Goal: Task Accomplishment & Management: Manage account settings

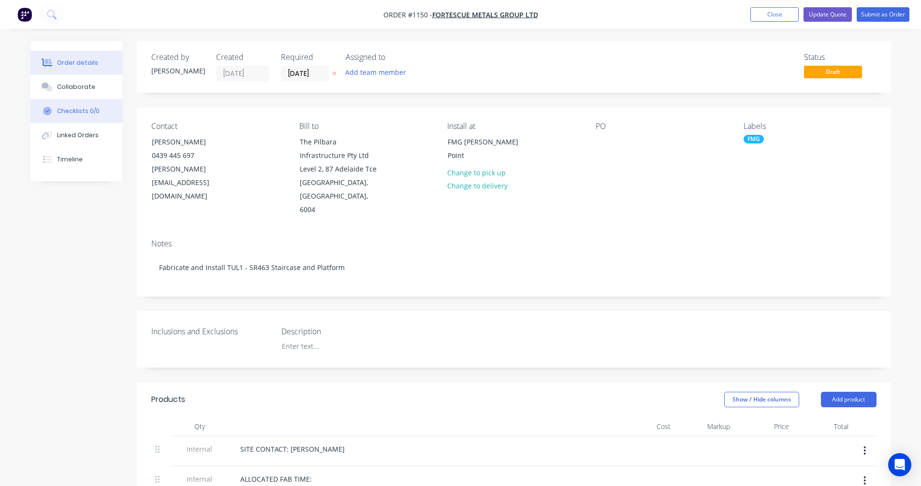
scroll to position [244, 0]
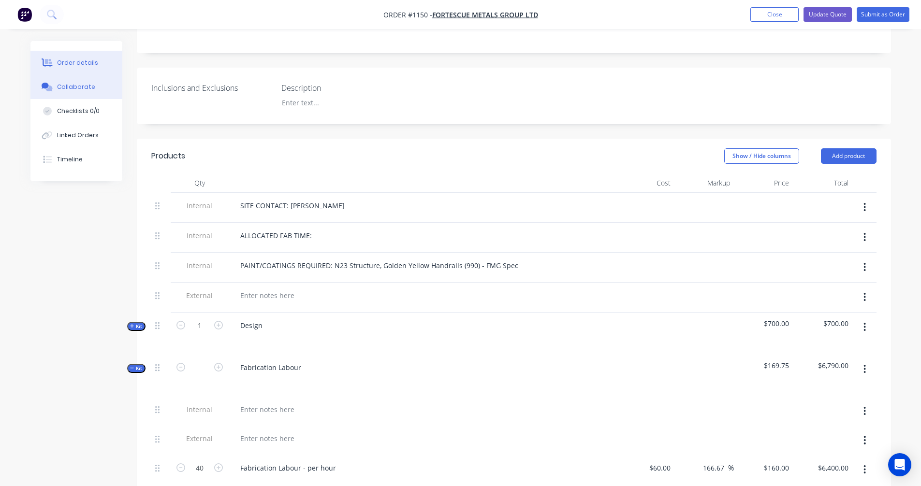
click at [99, 88] on button "Collaborate" at bounding box center [76, 87] width 92 height 24
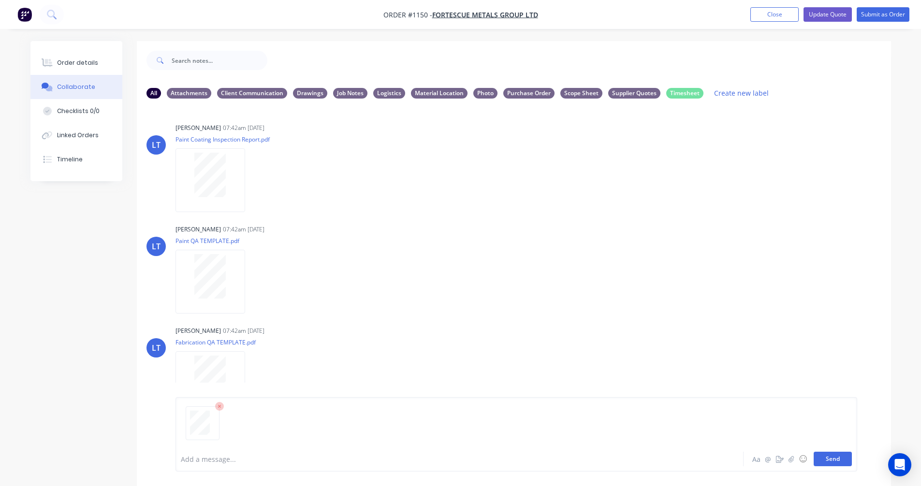
click at [825, 461] on button "Send" at bounding box center [833, 459] width 38 height 15
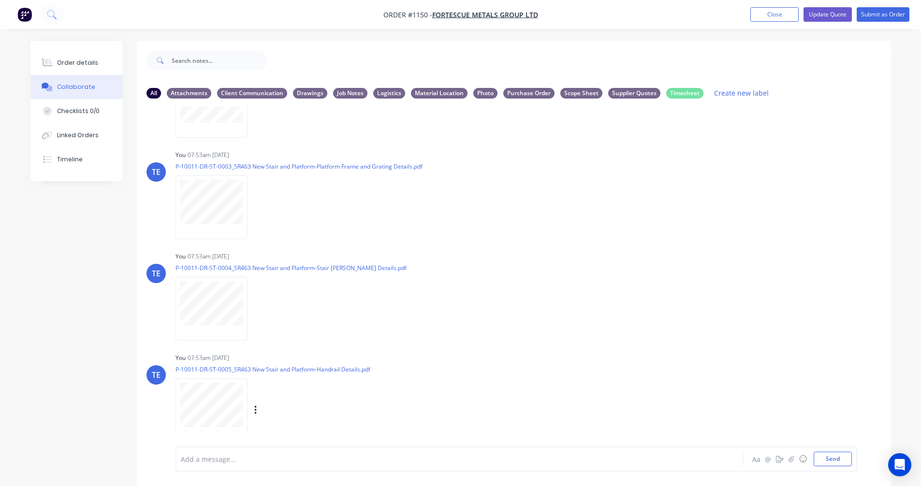
scroll to position [582, 0]
click at [253, 409] on icon "button" at bounding box center [253, 410] width 3 height 11
click at [290, 391] on button "Labels" at bounding box center [316, 390] width 109 height 22
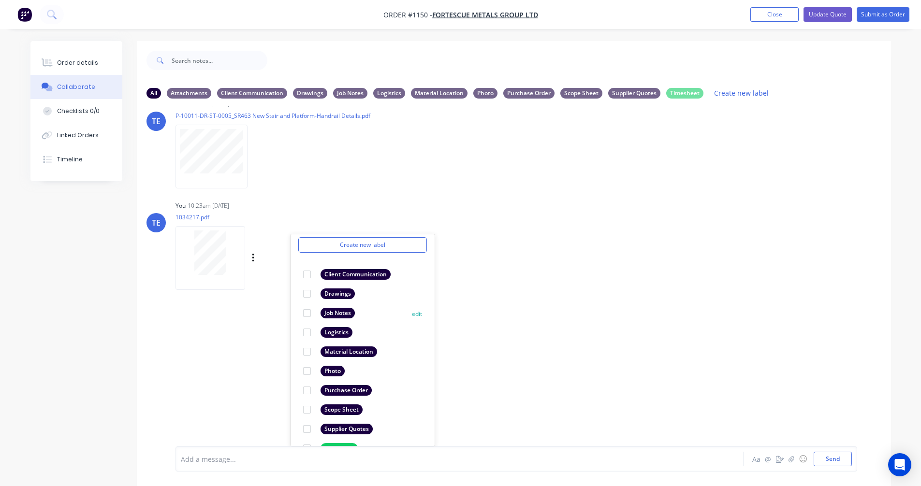
scroll to position [56, 0]
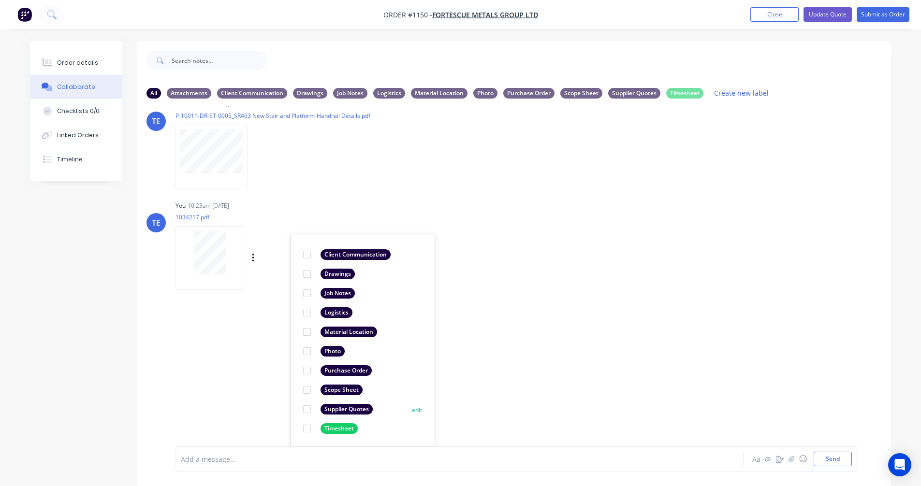
click at [334, 407] on div "Supplier Quotes" at bounding box center [347, 409] width 52 height 11
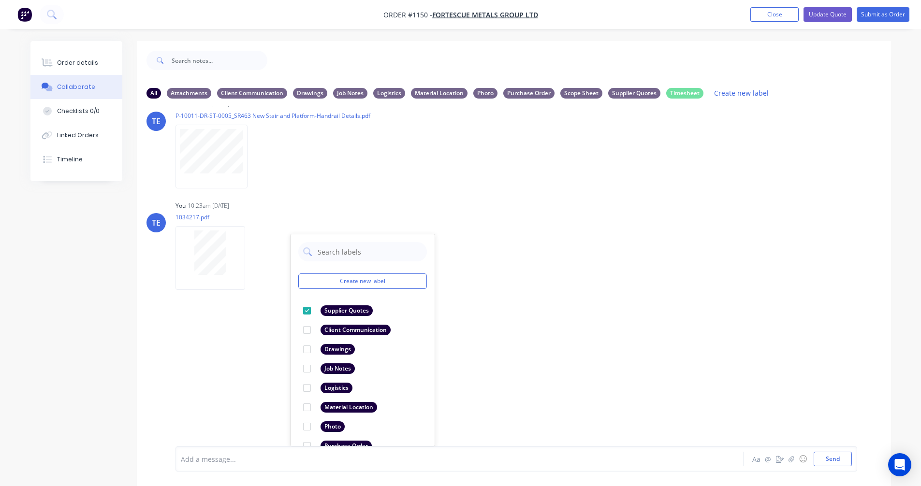
click at [595, 295] on div "LT [PERSON_NAME] 07:42am [DATE] Paint Coating Inspection Report.pdf Labels Down…" at bounding box center [514, 276] width 754 height 340
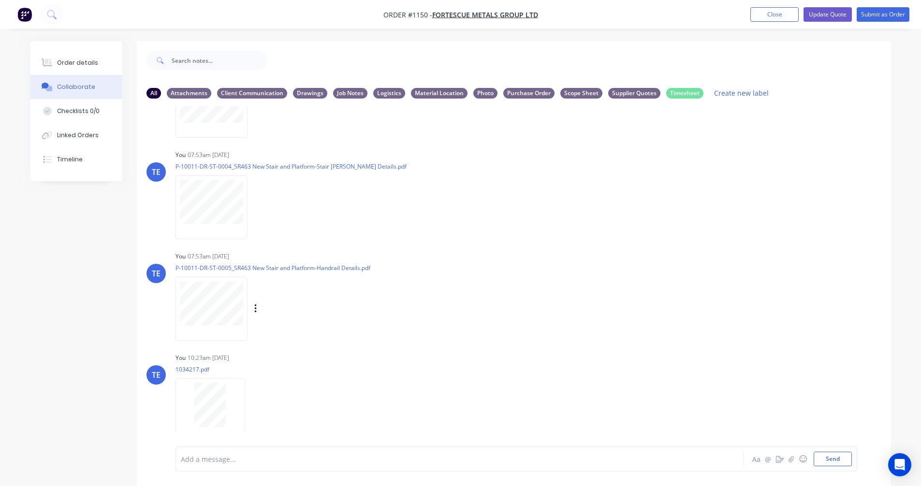
scroll to position [582, 0]
click at [630, 87] on div "All Attachments Client Communication Drawings Job Notes Logistics Material Loca…" at bounding box center [513, 93] width 735 height 13
click at [631, 92] on div "Supplier Quotes" at bounding box center [634, 93] width 52 height 11
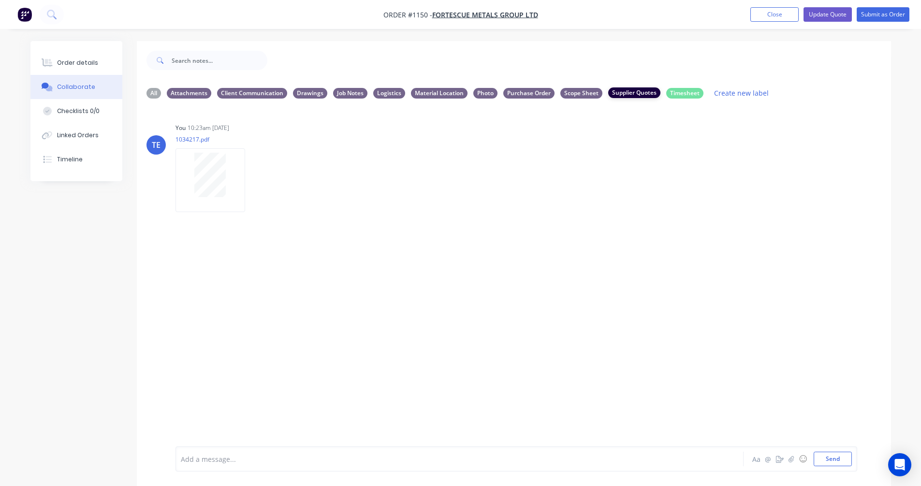
scroll to position [0, 0]
click at [156, 94] on div "All" at bounding box center [153, 93] width 15 height 11
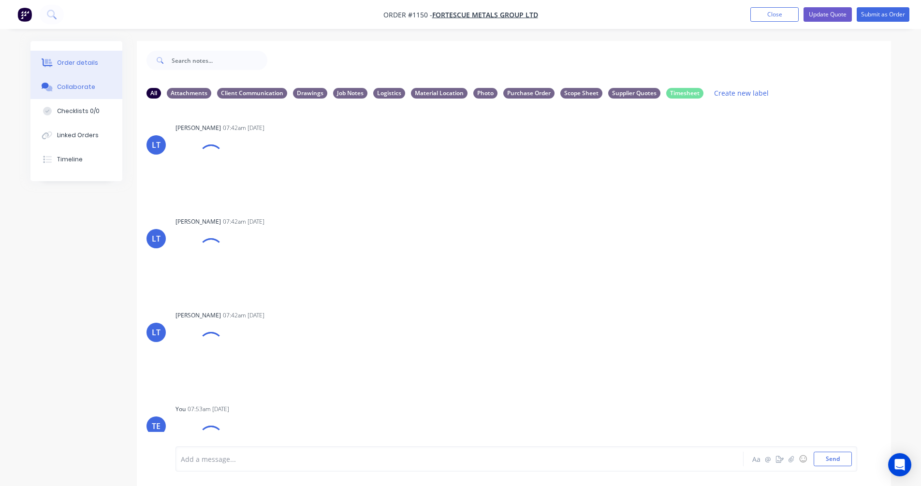
click at [72, 65] on div "Order details" at bounding box center [77, 62] width 41 height 9
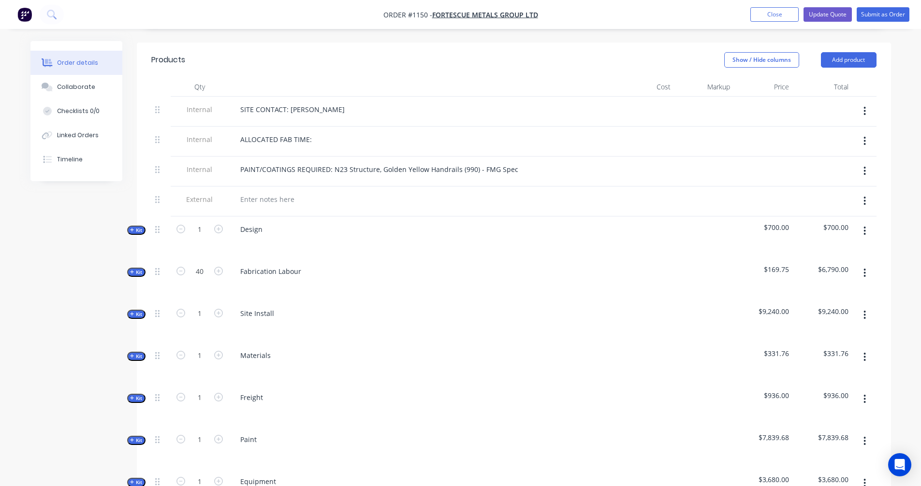
scroll to position [322, 0]
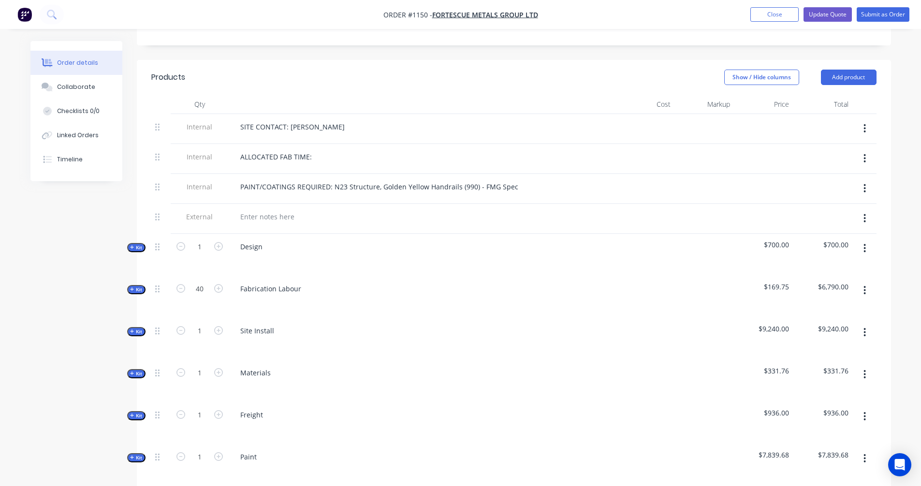
click at [130, 370] on span "Kit" at bounding box center [136, 373] width 13 height 7
type input "$100.00"
type input "100"
type input "$200.00"
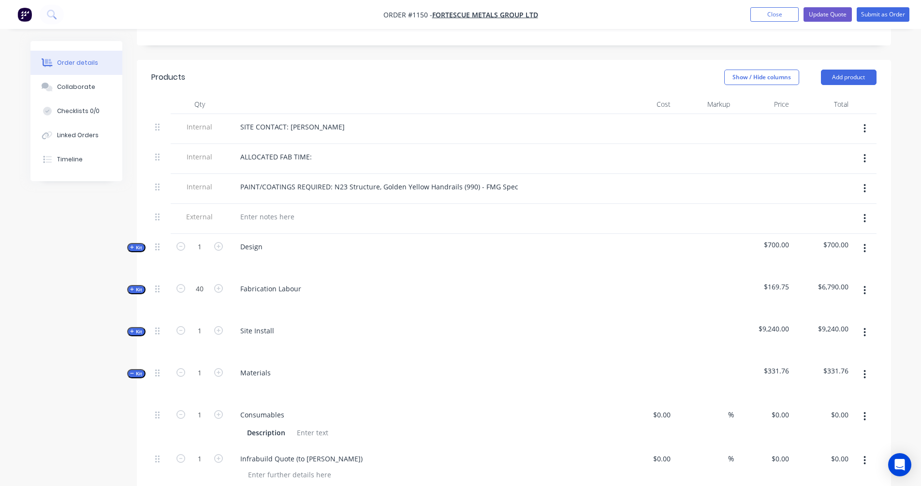
type input "$42.23"
type input "56"
type input "$65.88"
type input "$131.76"
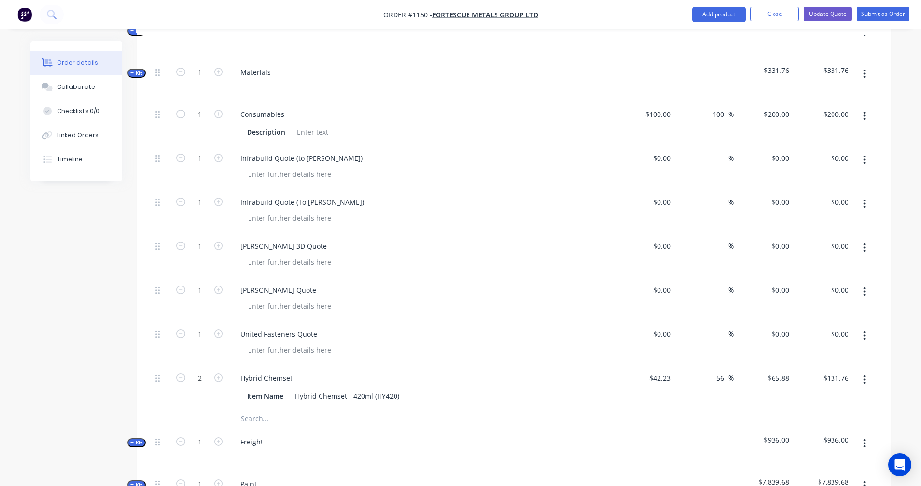
scroll to position [644, 0]
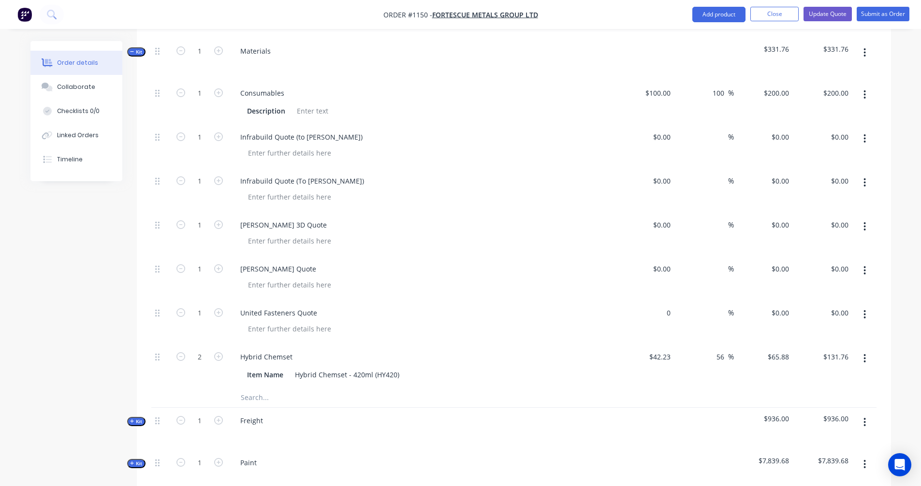
click at [658, 300] on div "0 $0.00" at bounding box center [644, 322] width 59 height 44
type input "$62.46"
type input "30"
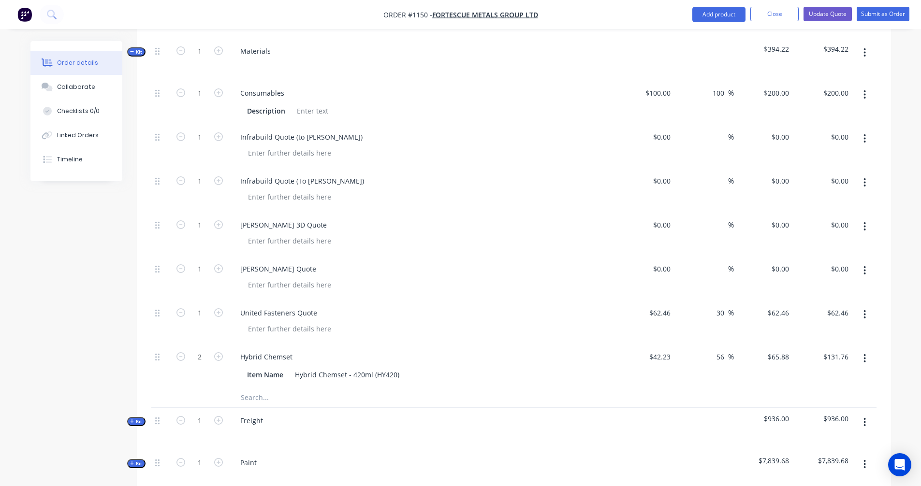
type input "$81.198"
type input "$81.20"
click at [624, 388] on div at bounding box center [513, 398] width 725 height 20
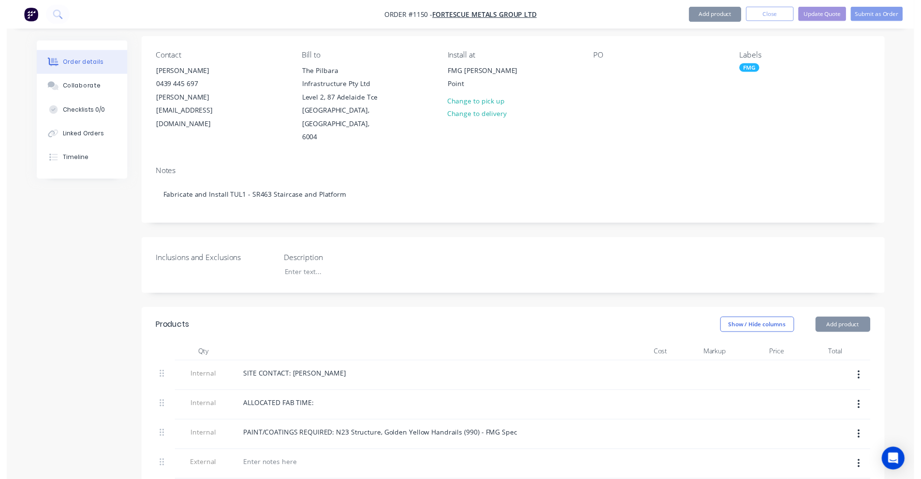
scroll to position [0, 0]
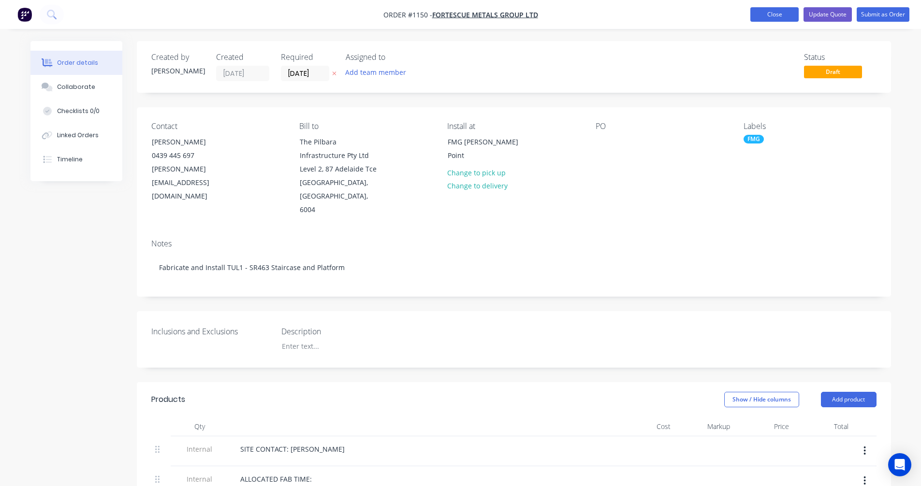
click at [766, 15] on button "Close" at bounding box center [774, 14] width 48 height 15
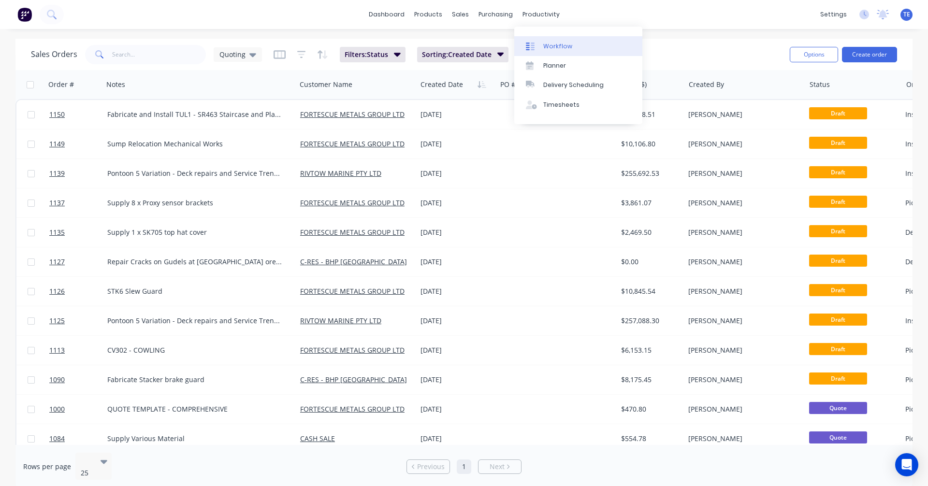
click at [548, 51] on link "Workflow" at bounding box center [578, 45] width 128 height 19
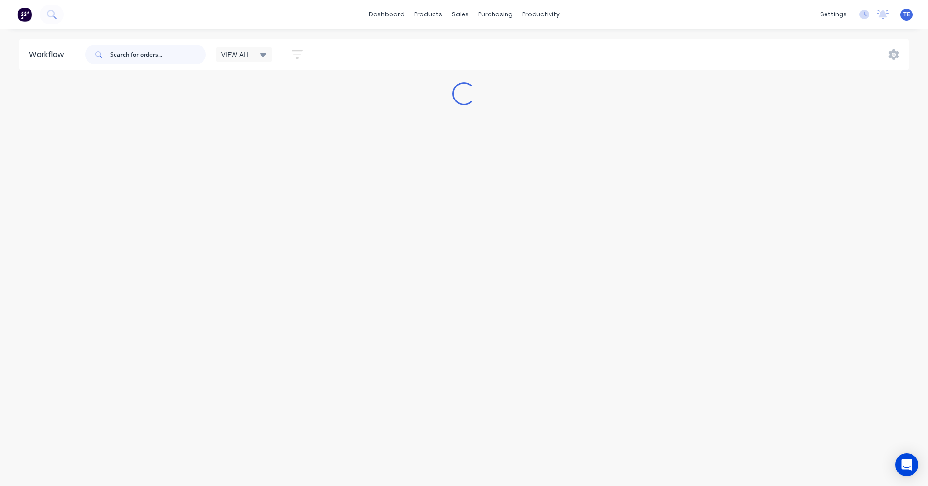
click at [160, 58] on input "text" at bounding box center [158, 54] width 96 height 19
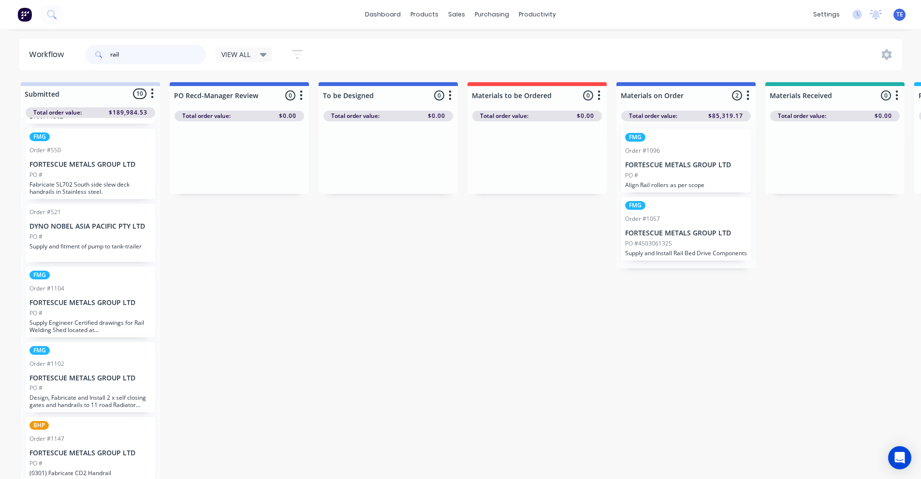
scroll to position [9, 0]
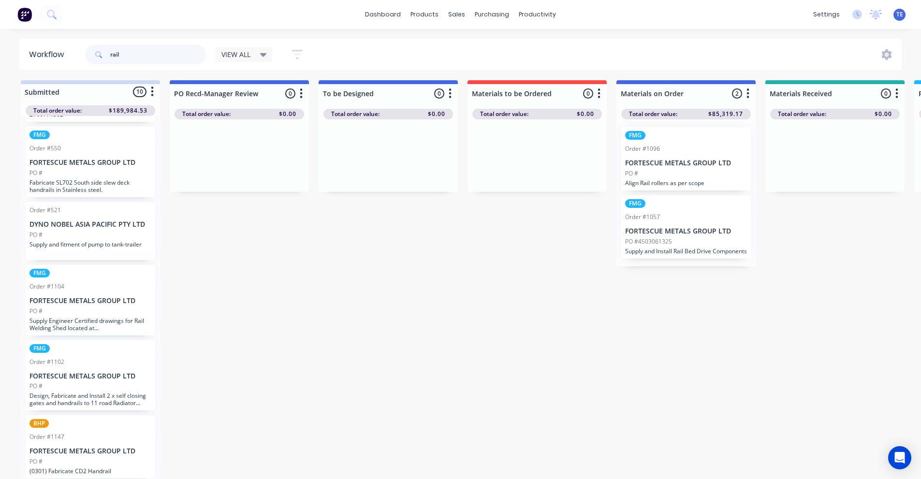
type input "rail"
drag, startPoint x: 134, startPoint y: 52, endPoint x: 70, endPoint y: 47, distance: 64.5
click at [71, 48] on header "Workflow rail VIEW ALL Save new view None edit VIEW ALL (Default) edit Labour O…" at bounding box center [460, 54] width 883 height 31
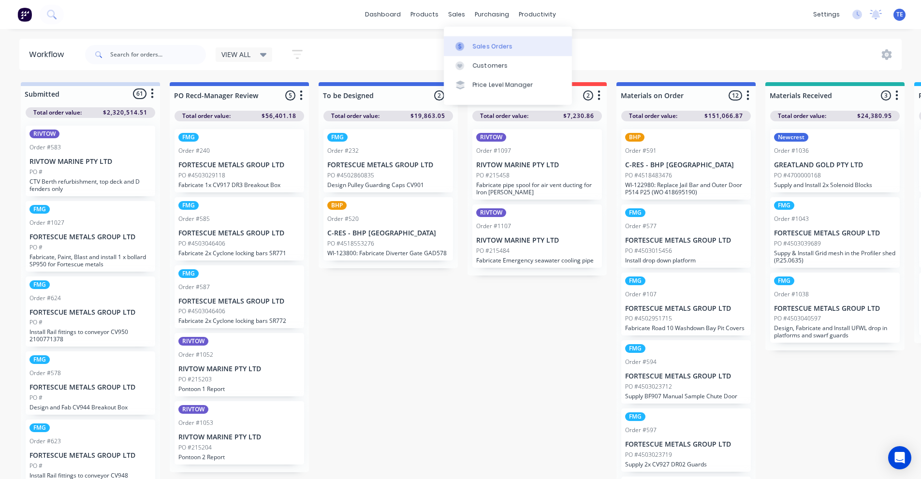
click at [475, 47] on div "Sales Orders" at bounding box center [493, 46] width 40 height 9
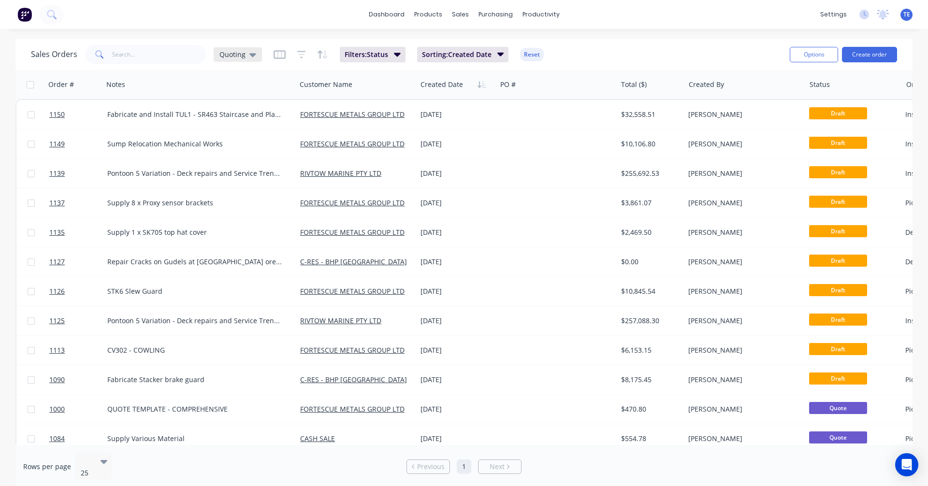
click at [257, 56] on div "Quoting" at bounding box center [238, 54] width 48 height 15
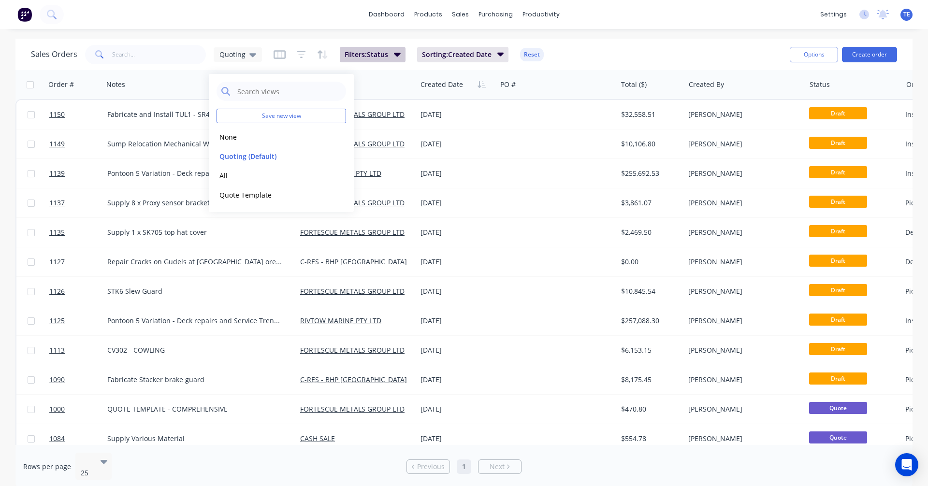
click at [397, 55] on icon "button" at bounding box center [397, 55] width 7 height 4
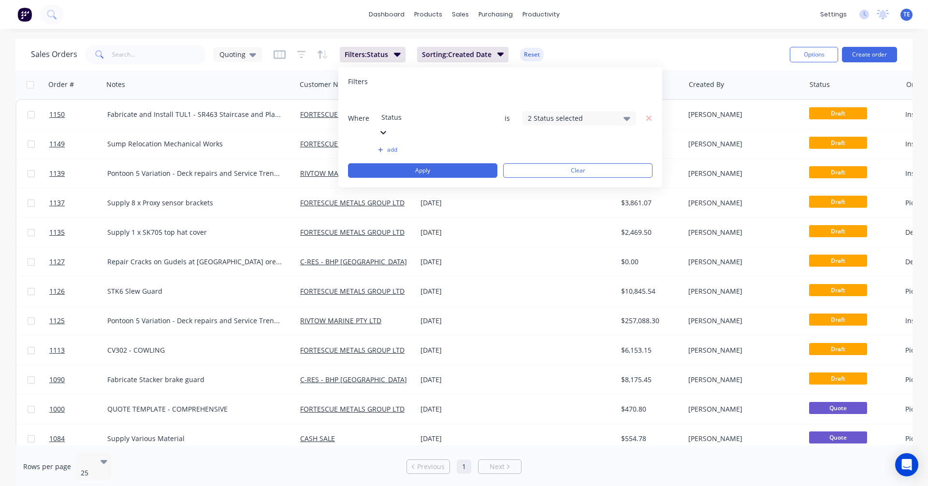
click at [566, 113] on div "2 Status selected" at bounding box center [572, 118] width 88 height 10
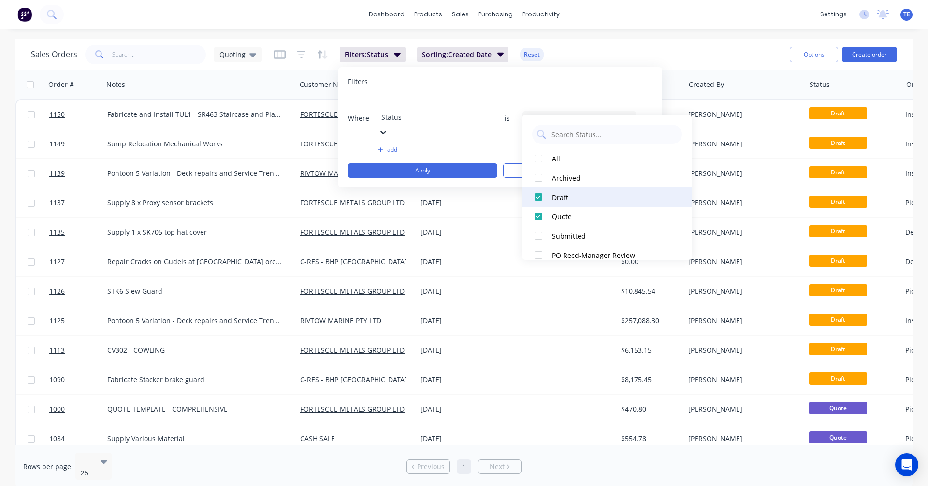
click at [537, 195] on div at bounding box center [538, 197] width 19 height 19
click at [538, 211] on div at bounding box center [538, 216] width 19 height 19
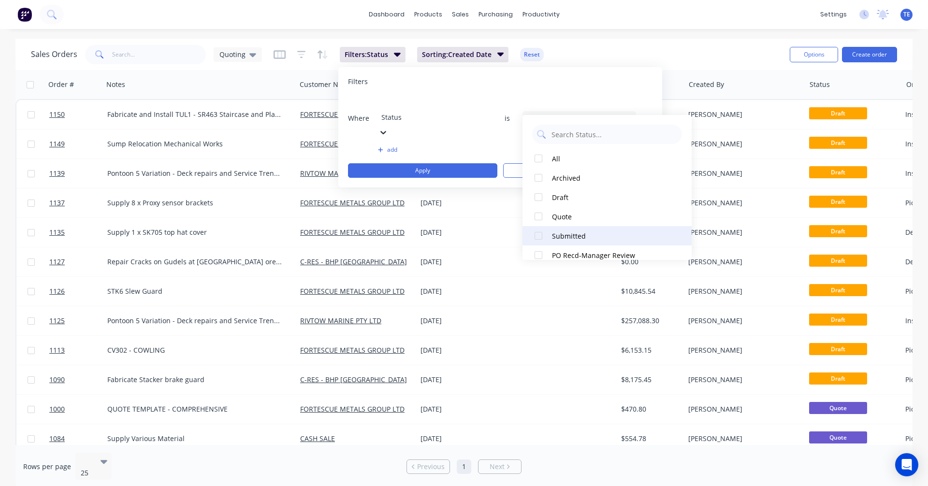
click at [539, 236] on div at bounding box center [538, 235] width 19 height 19
click at [491, 119] on div "Where Status is 1 Status selected add Apply Clear" at bounding box center [500, 137] width 305 height 82
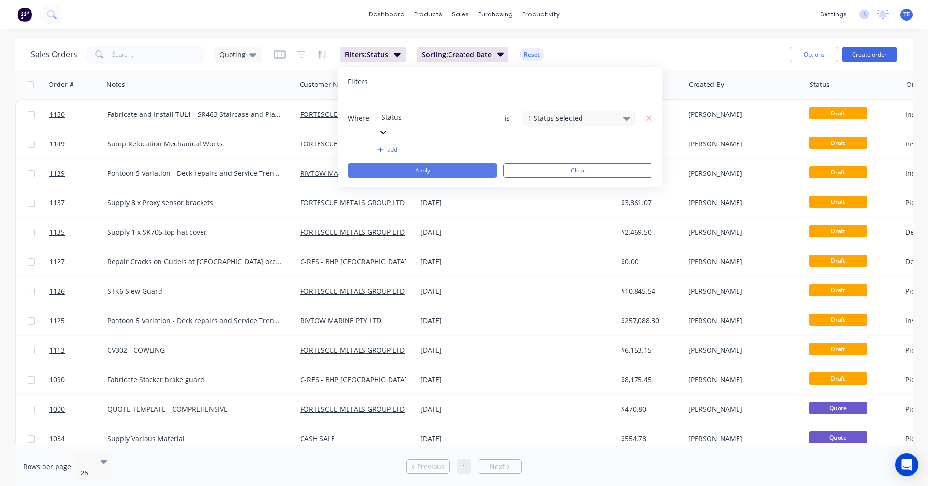
click at [455, 163] on button "Apply" at bounding box center [422, 170] width 149 height 15
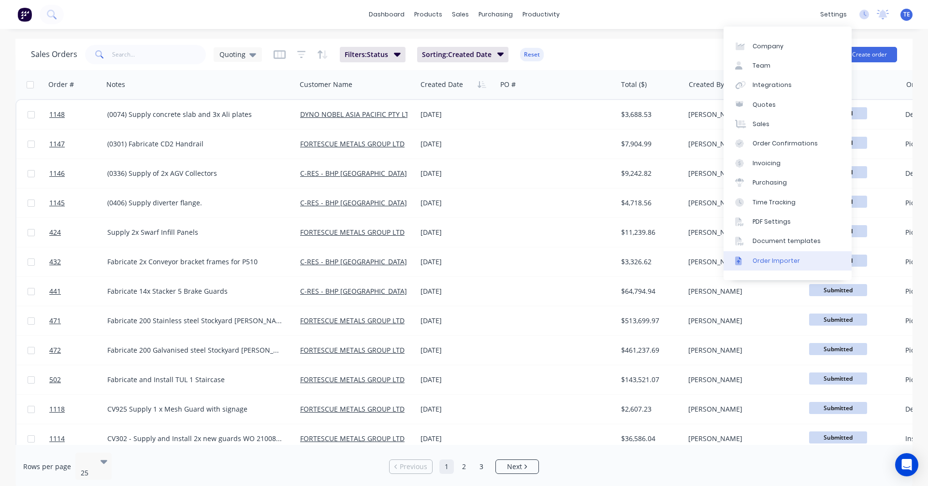
click at [777, 257] on div "Order Importer" at bounding box center [776, 261] width 47 height 9
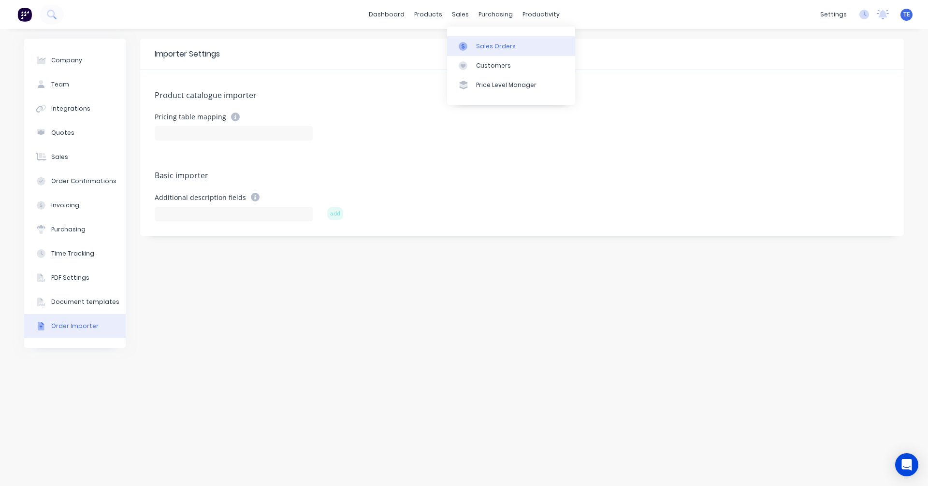
click at [474, 47] on link "Sales Orders" at bounding box center [511, 45] width 128 height 19
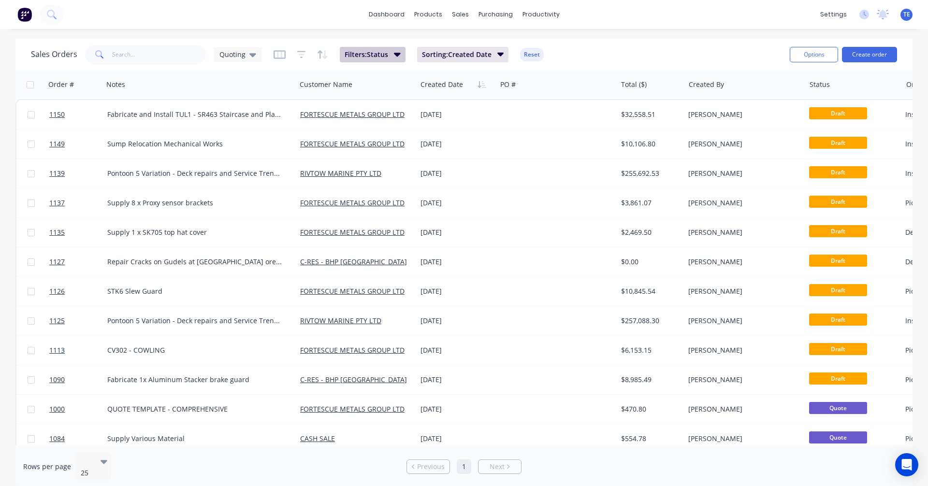
click at [369, 55] on span "Filters: Status" at bounding box center [367, 55] width 44 height 10
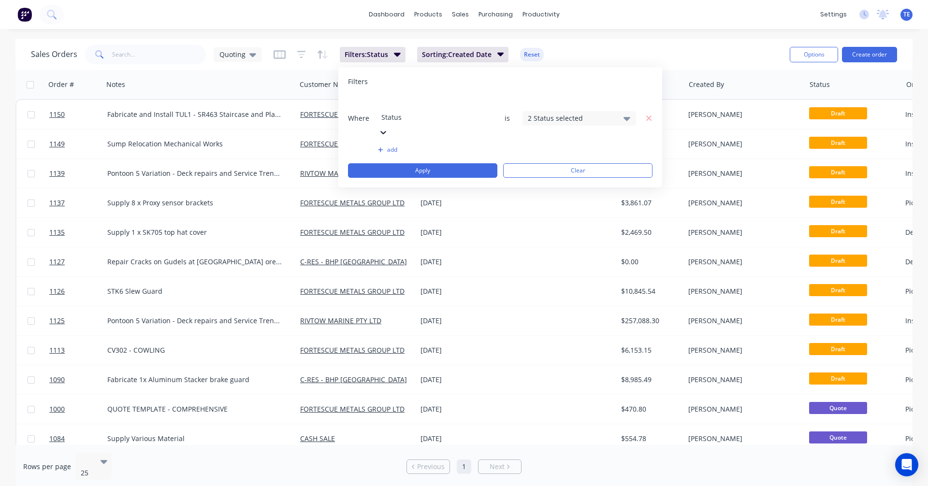
click at [545, 113] on div "2 Status selected" at bounding box center [572, 118] width 88 height 10
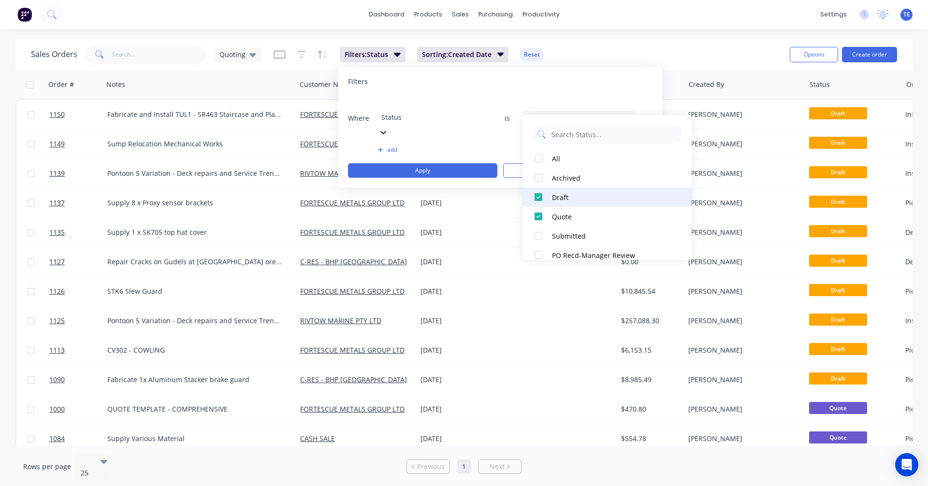
drag, startPoint x: 535, startPoint y: 196, endPoint x: 537, endPoint y: 206, distance: 10.4
click at [535, 196] on div at bounding box center [538, 197] width 19 height 19
click at [537, 210] on div at bounding box center [538, 216] width 19 height 19
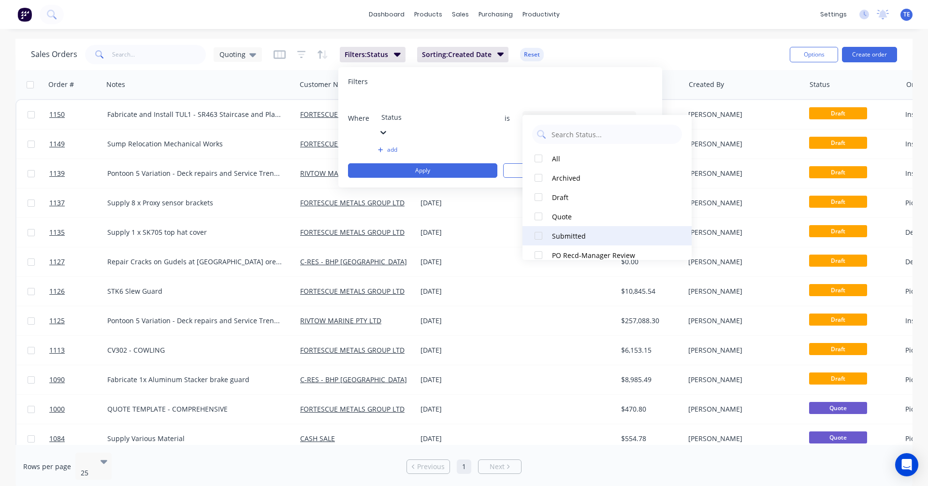
click at [540, 237] on div at bounding box center [538, 235] width 19 height 19
click at [576, 75] on div "Filters Where Status is 1 Status selected add Apply Clear" at bounding box center [500, 127] width 324 height 120
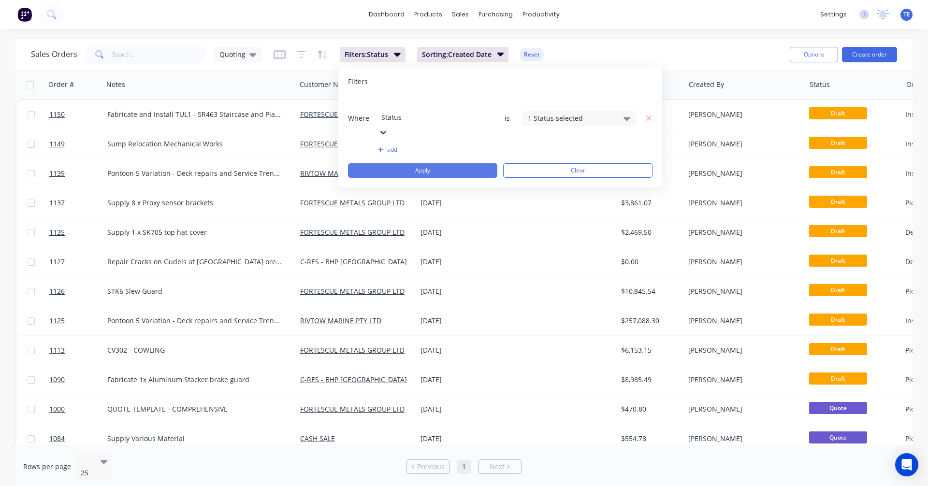
click at [427, 163] on button "Apply" at bounding box center [422, 170] width 149 height 15
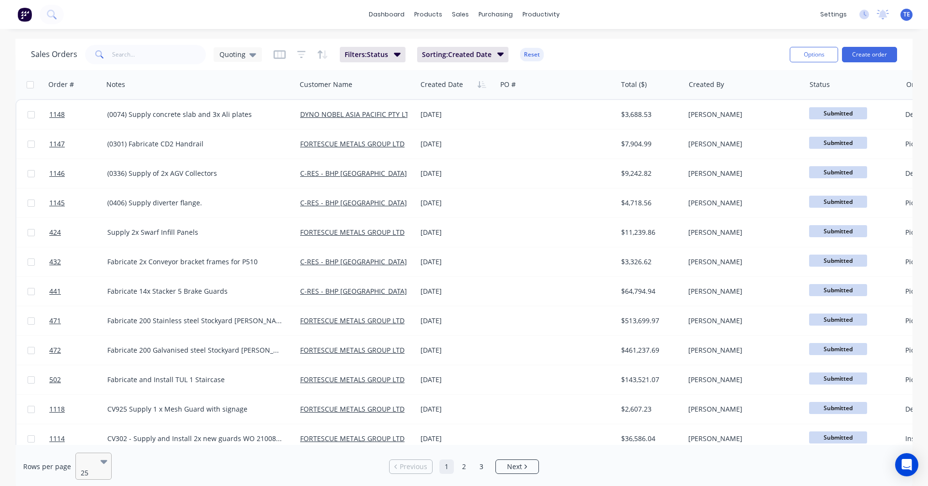
click at [103, 462] on icon at bounding box center [104, 462] width 7 height 4
click at [160, 465] on div "Rows per page 25" at bounding box center [170, 467] width 294 height 28
click at [305, 54] on div "Filters: Status Sorting: Created Date Reset" at bounding box center [409, 54] width 271 height 15
click at [302, 54] on icon "button" at bounding box center [301, 55] width 9 height 10
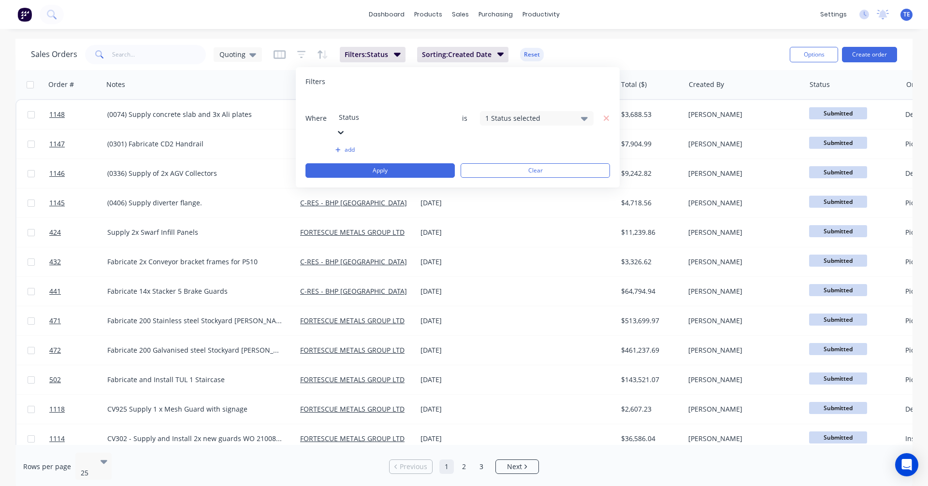
click at [309, 40] on div "Sales Orders Quoting Filters: Status Sorting: Created Date Reset Options Create…" at bounding box center [463, 54] width 897 height 31
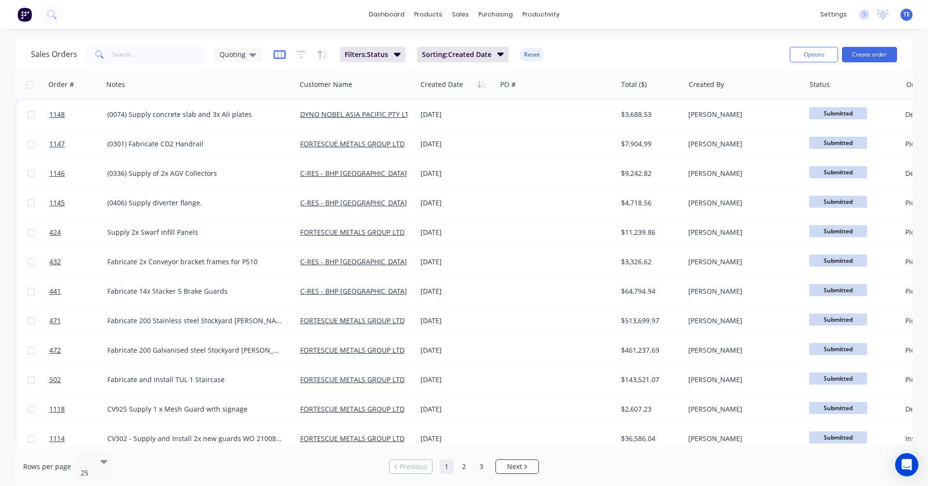
click at [277, 55] on icon "button" at bounding box center [279, 54] width 5 height 6
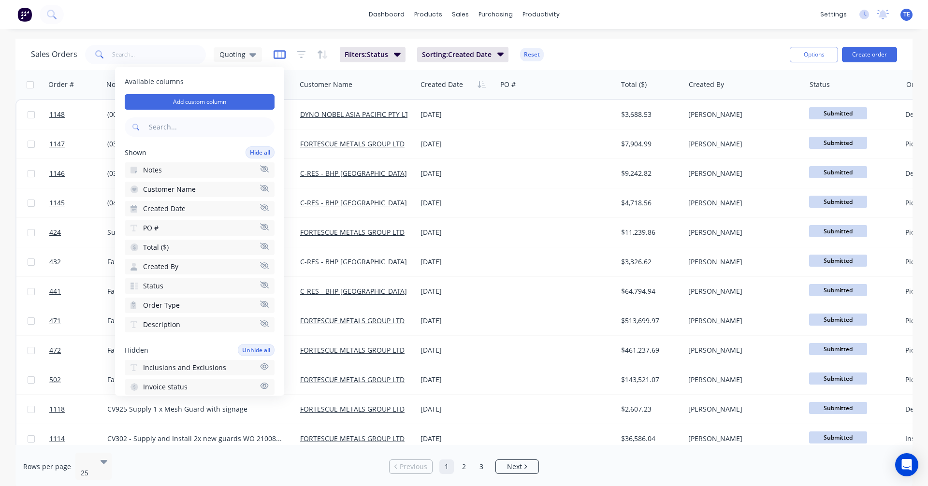
click at [277, 55] on icon "button" at bounding box center [279, 54] width 5 height 6
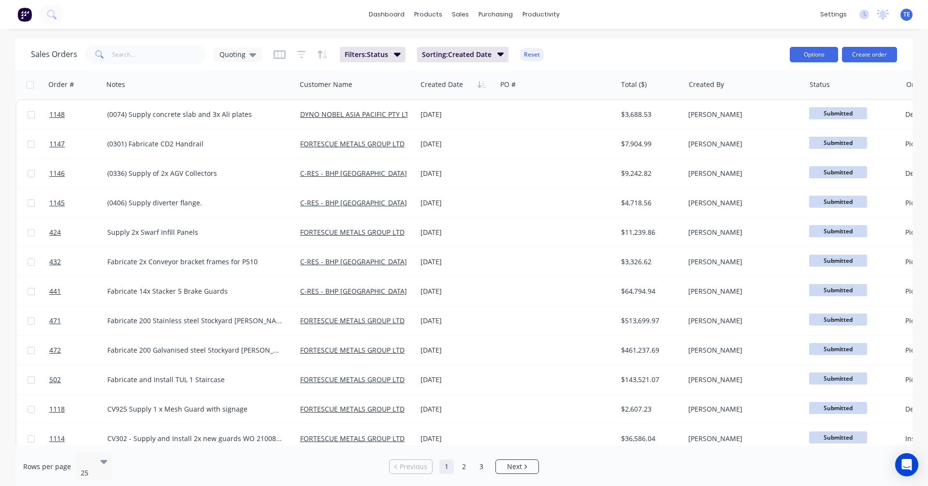
click at [806, 57] on button "Options" at bounding box center [814, 54] width 48 height 15
click at [752, 120] on div "Export" at bounding box center [785, 118] width 89 height 14
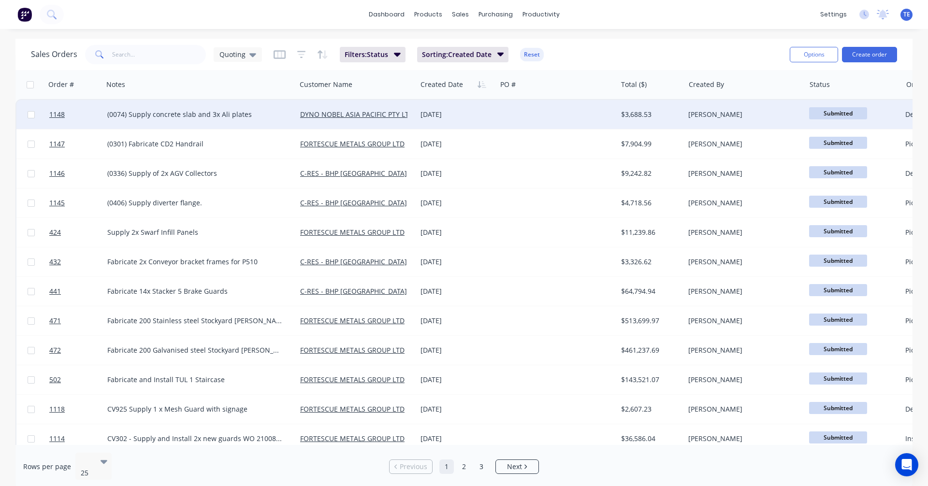
click at [266, 116] on div "(0074) Supply concrete slab and 3x Ali plates" at bounding box center [195, 115] width 176 height 10
click at [510, 117] on div at bounding box center [556, 114] width 120 height 29
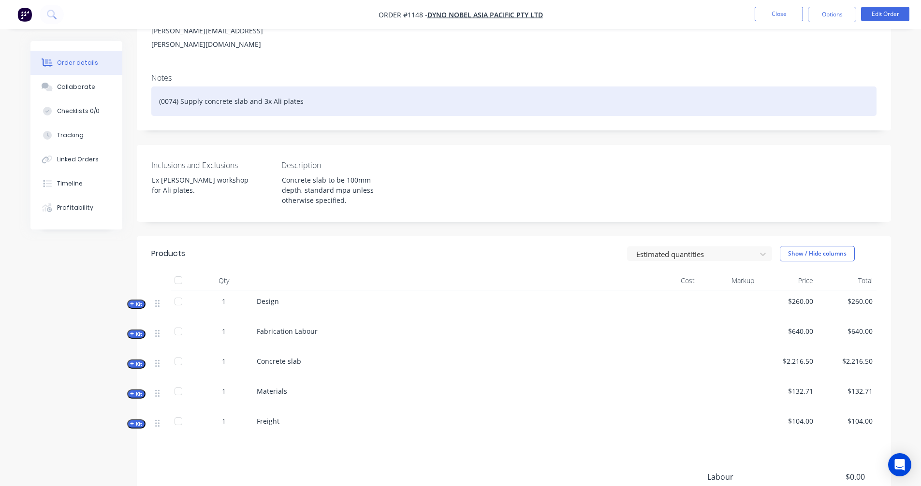
scroll to position [161, 0]
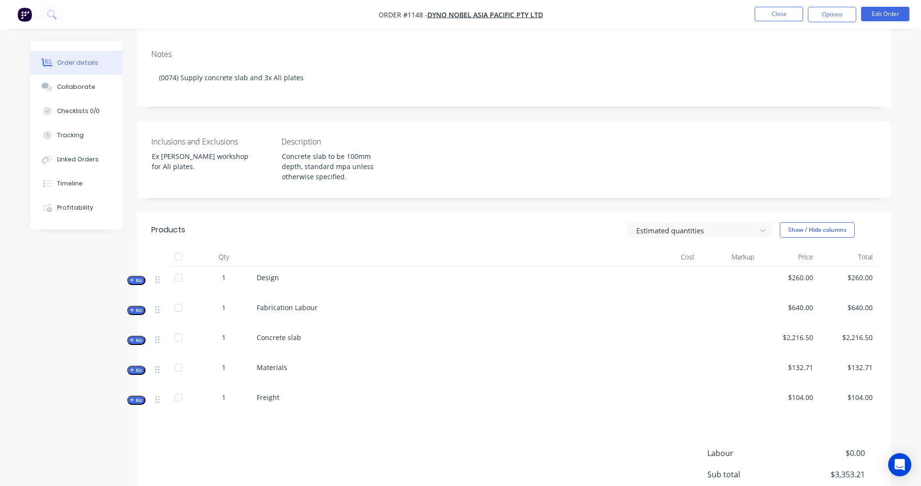
click at [130, 338] on icon "button" at bounding box center [132, 340] width 4 height 5
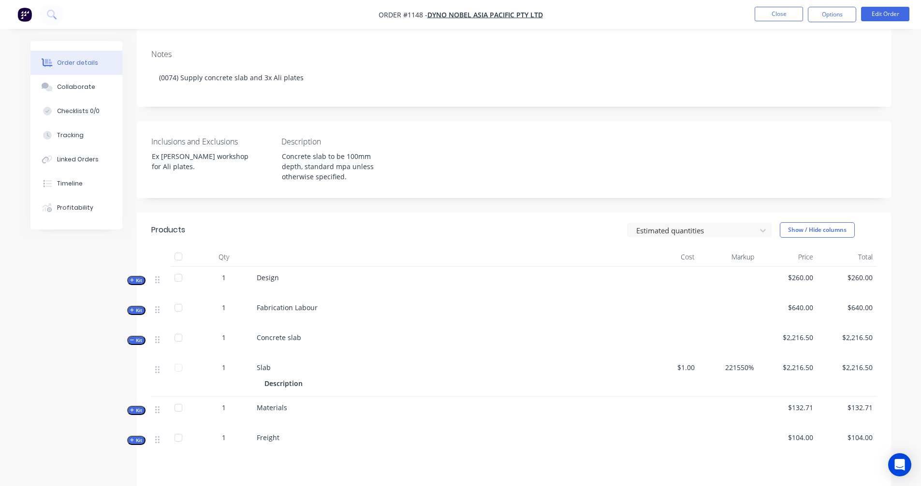
click at [132, 338] on icon "button" at bounding box center [132, 340] width 4 height 5
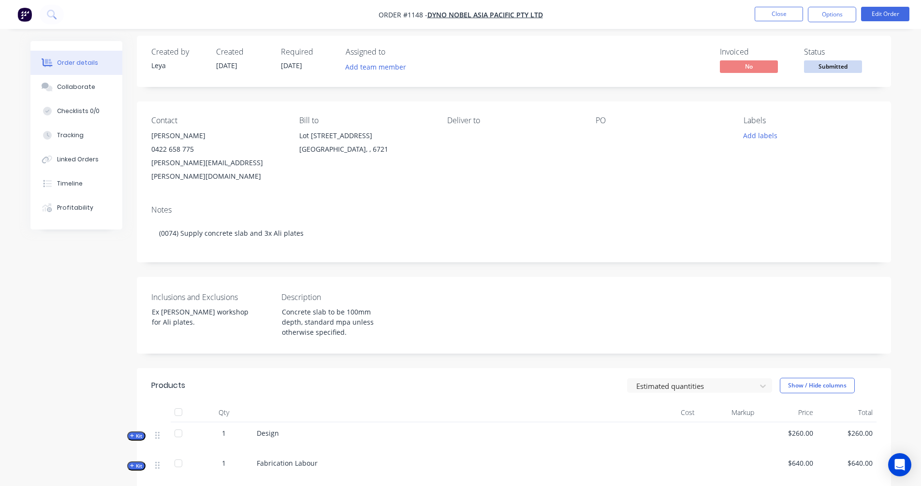
scroll to position [0, 0]
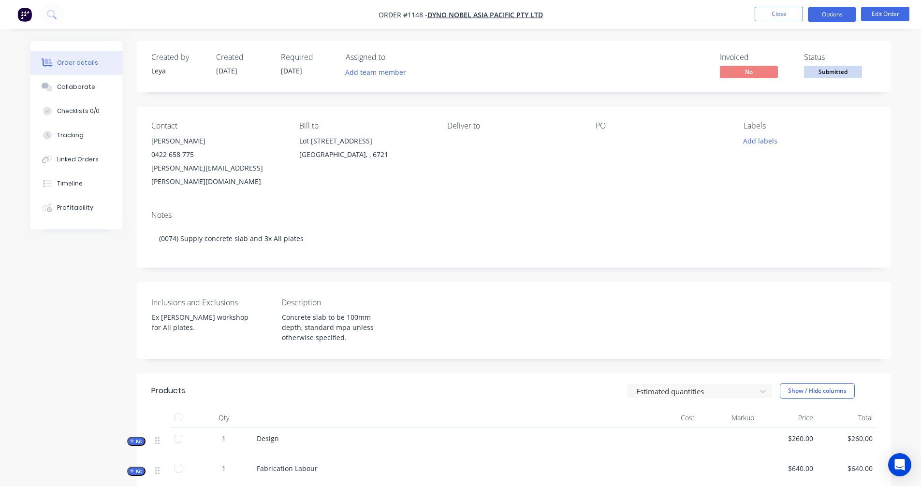
click at [831, 13] on button "Options" at bounding box center [832, 14] width 48 height 15
click at [877, 15] on button "Edit Order" at bounding box center [885, 14] width 48 height 15
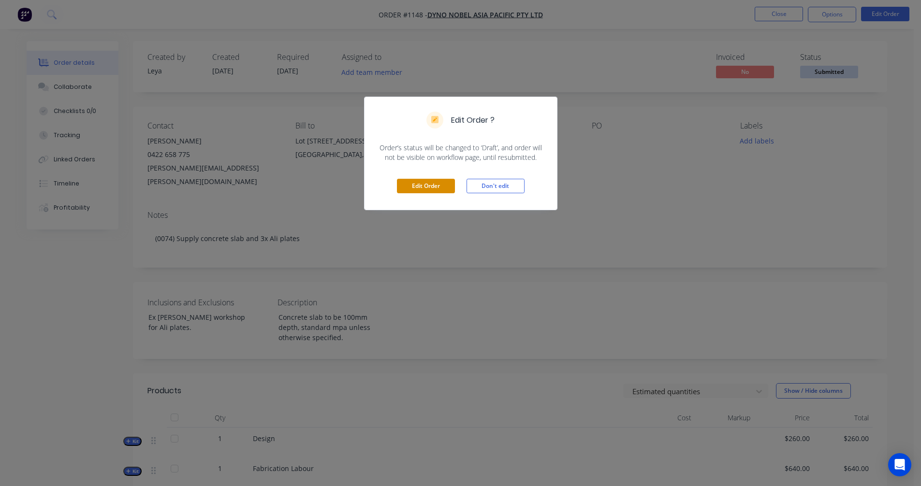
click at [412, 180] on button "Edit Order" at bounding box center [426, 186] width 58 height 15
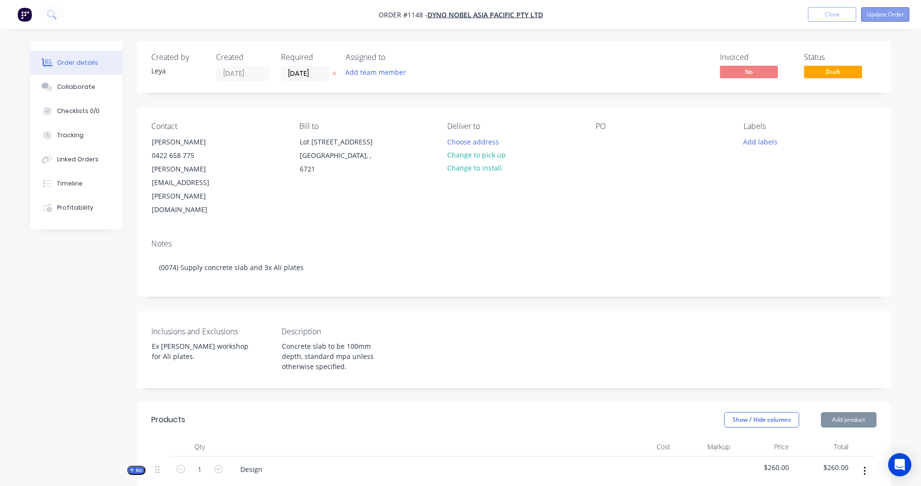
click at [881, 15] on button "Update Order" at bounding box center [885, 14] width 48 height 15
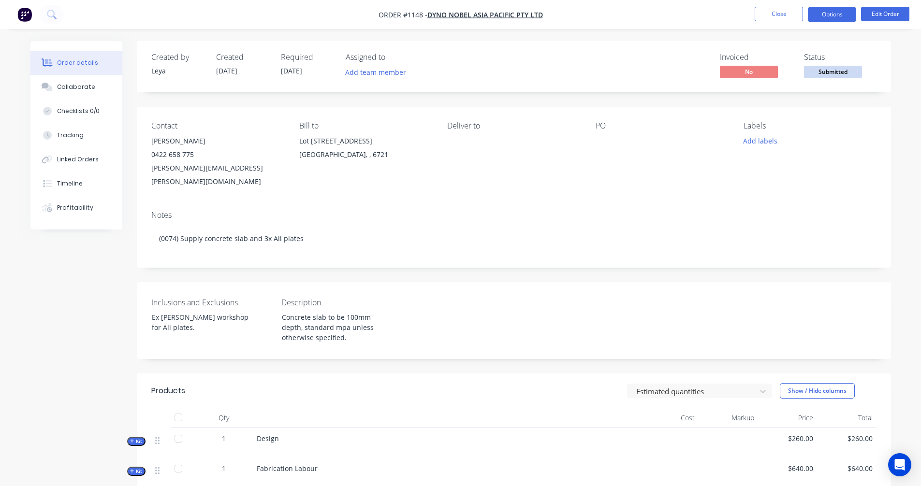
click at [832, 14] on button "Options" at bounding box center [832, 14] width 48 height 15
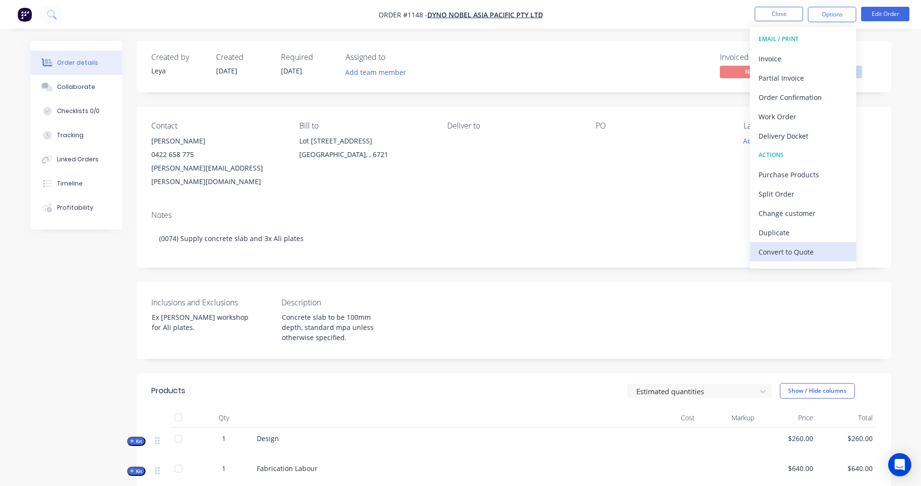
click at [791, 249] on div "Convert to Quote" at bounding box center [802, 252] width 89 height 14
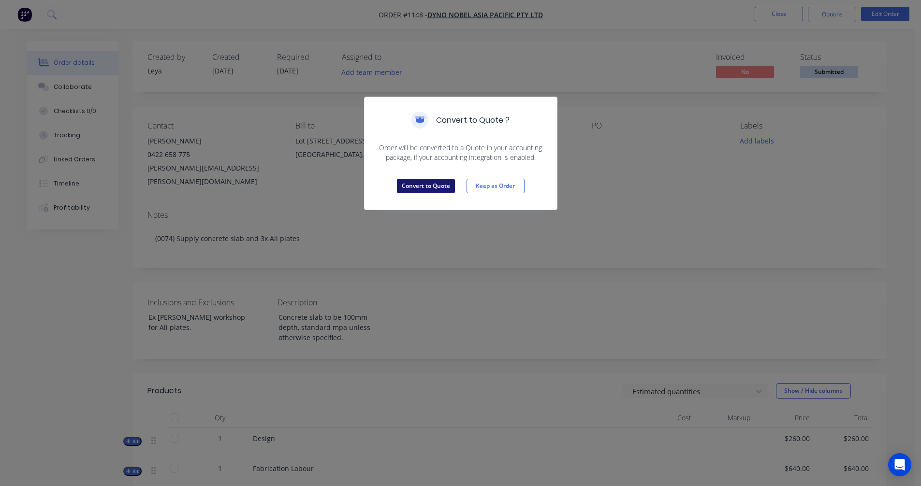
click at [423, 186] on button "Convert to Quote" at bounding box center [426, 186] width 58 height 15
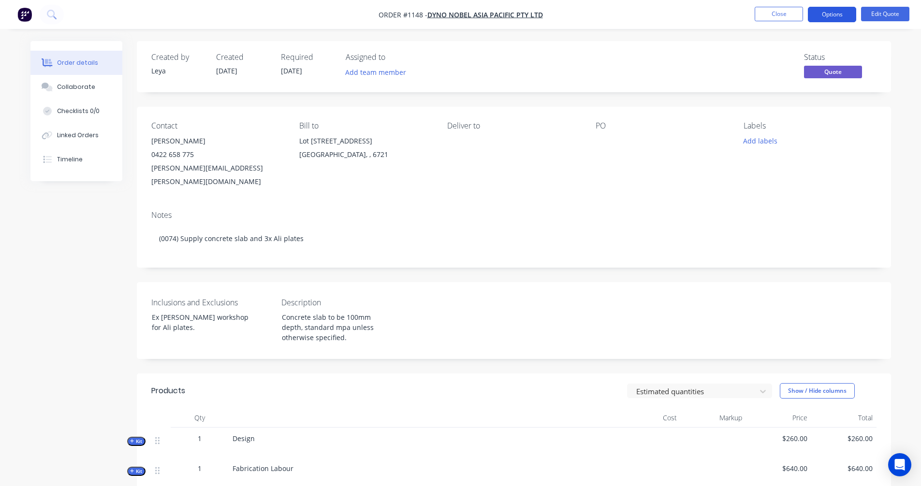
click at [833, 13] on button "Options" at bounding box center [832, 14] width 48 height 15
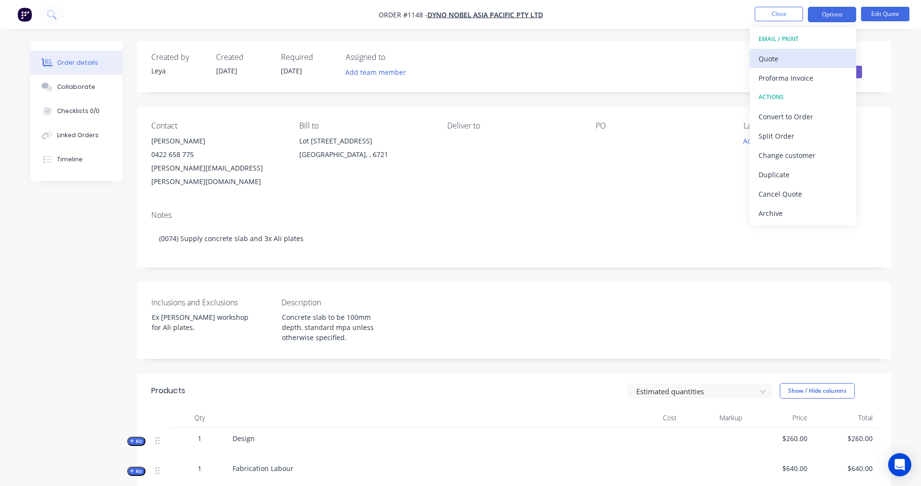
click at [778, 58] on div "Quote" at bounding box center [802, 59] width 89 height 14
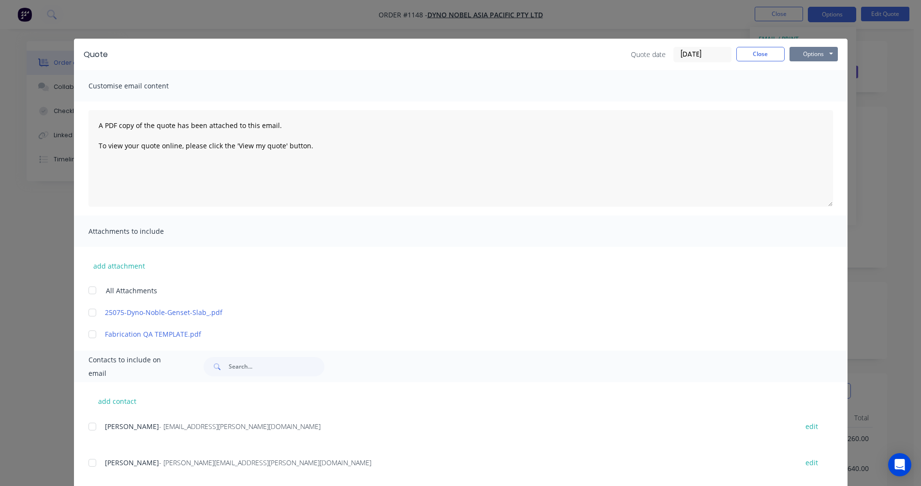
click at [819, 50] on button "Options" at bounding box center [813, 54] width 48 height 15
click at [817, 70] on button "Preview" at bounding box center [820, 71] width 62 height 16
click at [417, 19] on div "Quote Quote date [DATE] Close Options Preview Print Email Customise email conte…" at bounding box center [460, 243] width 921 height 486
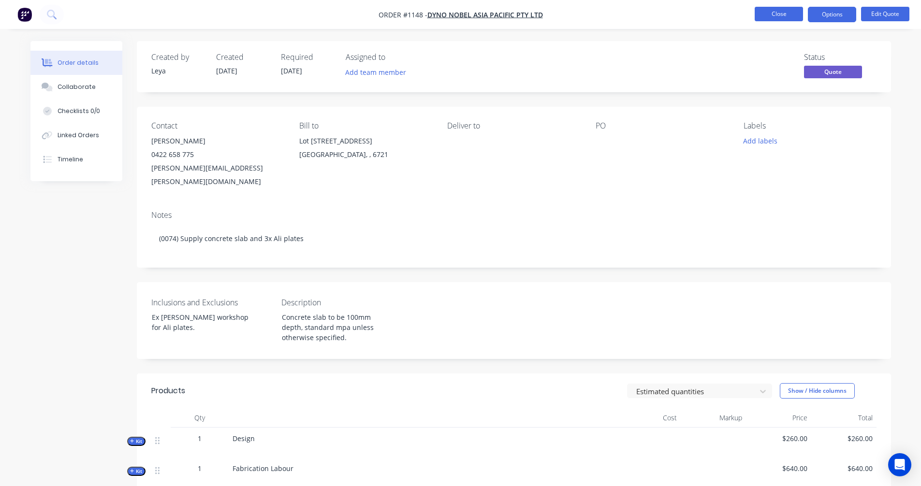
click at [766, 8] on button "Close" at bounding box center [779, 14] width 48 height 15
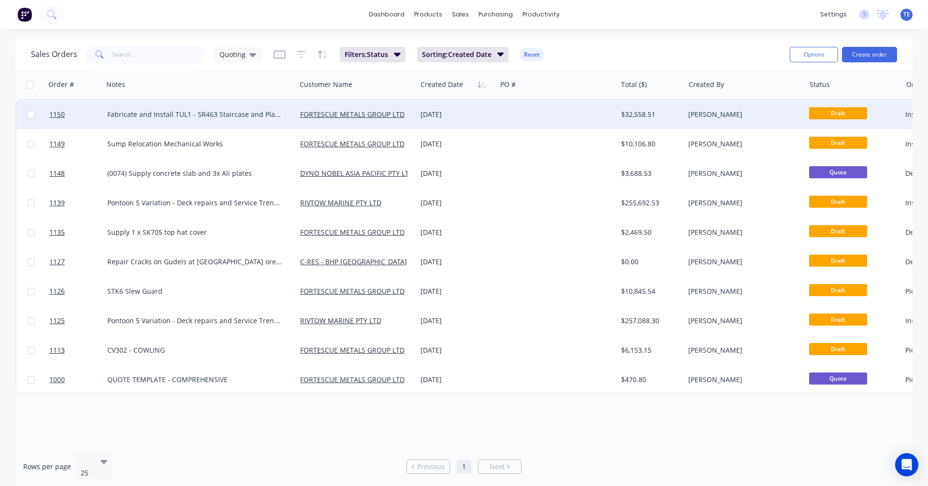
click at [272, 123] on div "Fabricate and Install TUL1 - SR463 Staircase and Platform" at bounding box center [199, 114] width 193 height 29
click at [519, 120] on div at bounding box center [556, 114] width 120 height 29
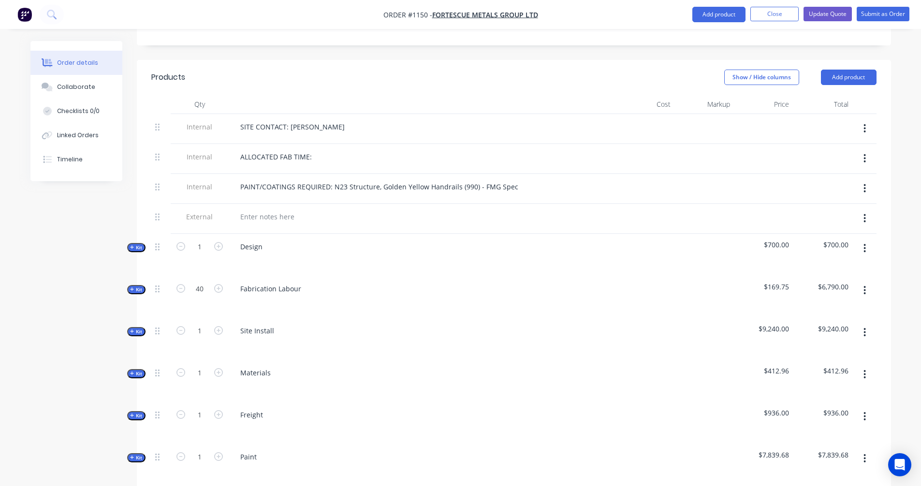
scroll to position [483, 0]
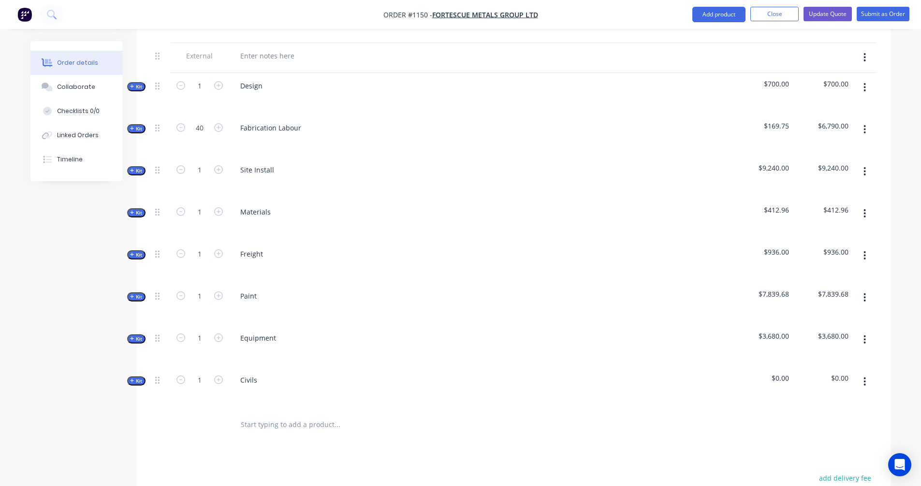
click at [135, 209] on span "Kit" at bounding box center [136, 212] width 13 height 7
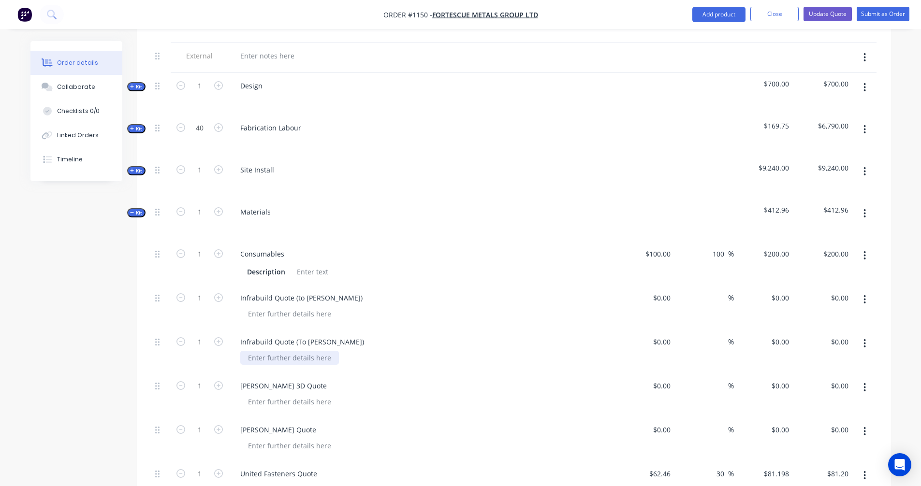
click at [312, 351] on div at bounding box center [289, 358] width 99 height 14
click at [662, 335] on div "0 $0.00" at bounding box center [661, 342] width 26 height 14
type input "$1,045.57"
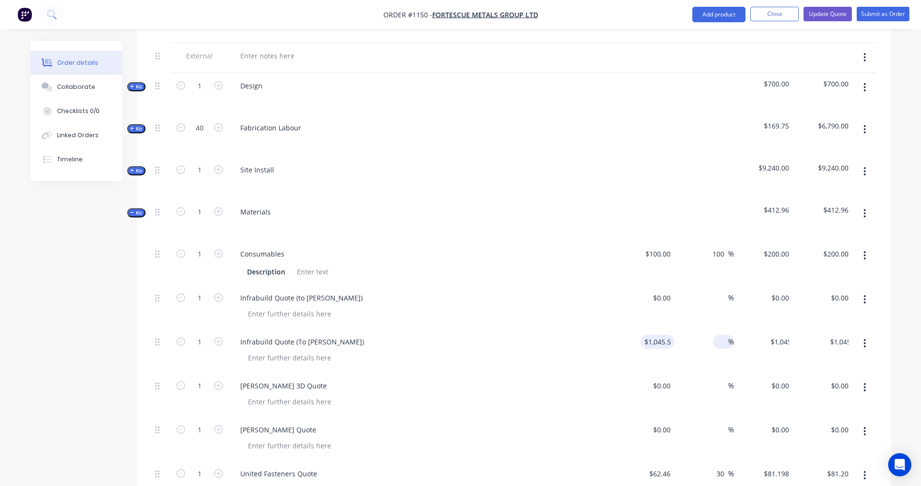
click at [715, 335] on div "%" at bounding box center [723, 342] width 21 height 14
type input "2"
type input "20"
type input "$1,254.684"
type input "$1,254.68"
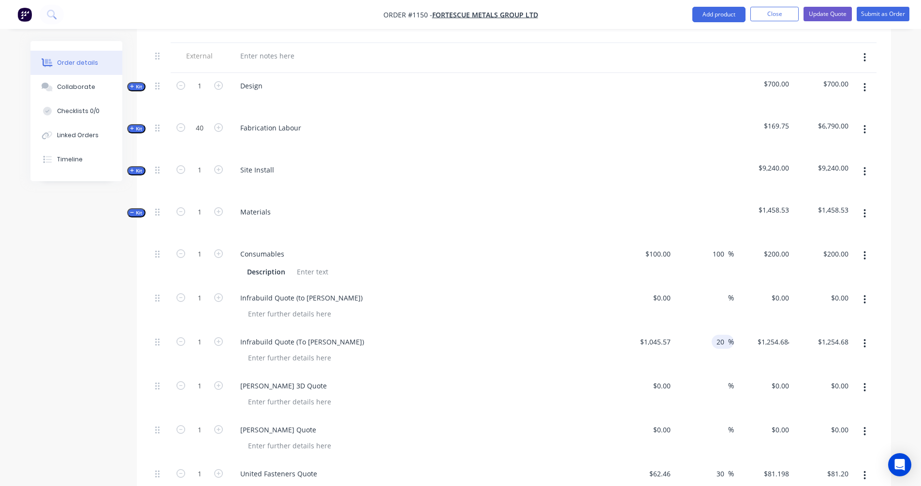
click at [582, 219] on div at bounding box center [422, 226] width 379 height 14
click at [78, 85] on div "Collaborate" at bounding box center [76, 87] width 38 height 9
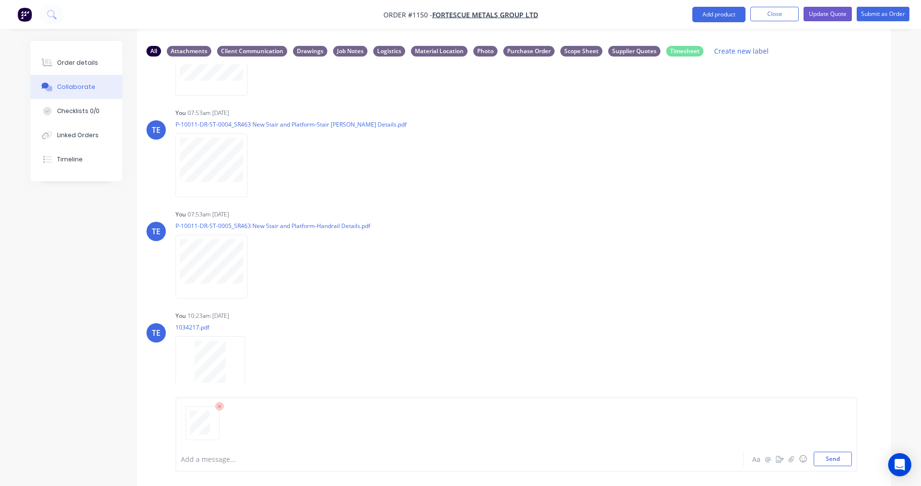
scroll to position [64, 0]
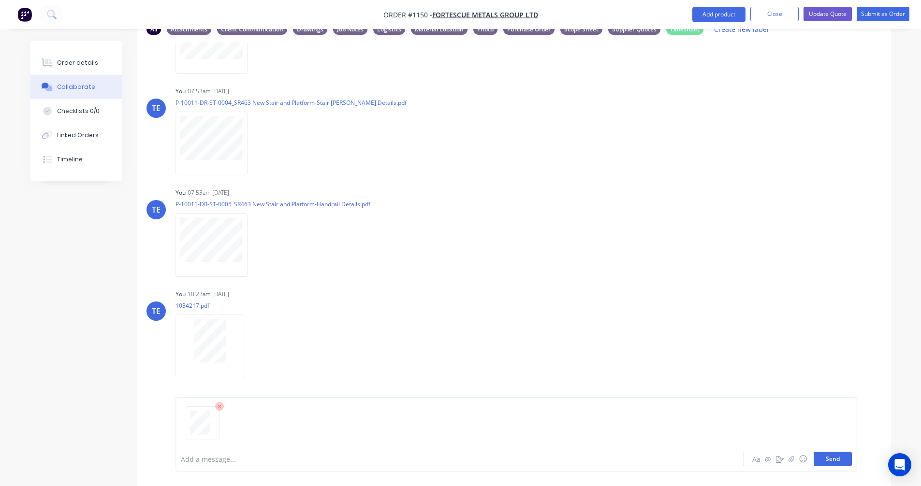
click at [828, 461] on button "Send" at bounding box center [833, 459] width 38 height 15
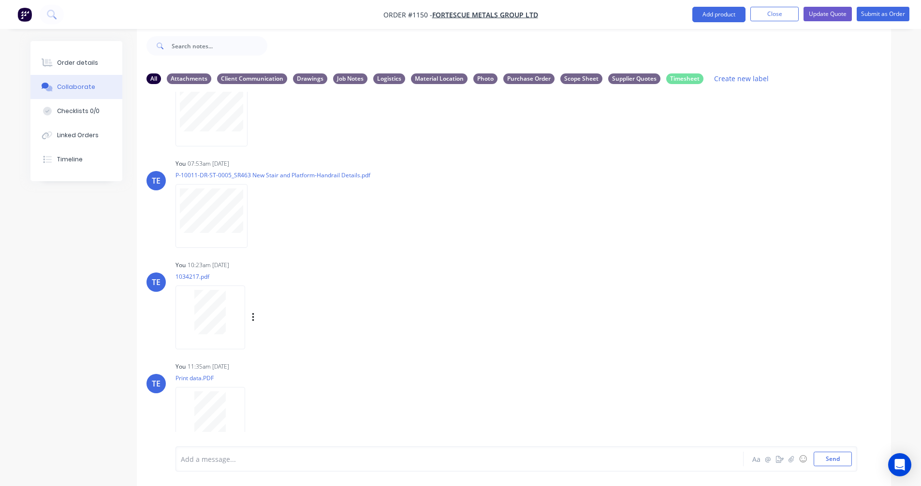
scroll to position [684, 0]
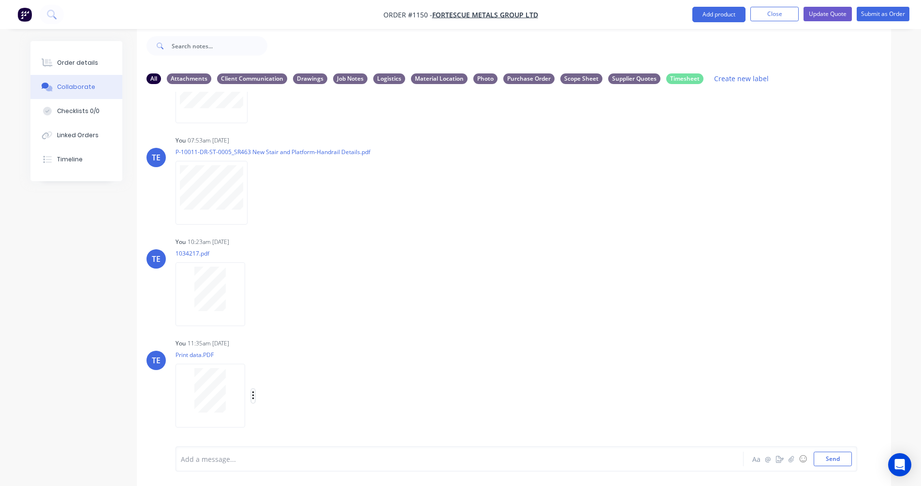
click at [254, 394] on icon "button" at bounding box center [253, 396] width 3 height 11
click at [287, 377] on button "Labels" at bounding box center [316, 376] width 109 height 22
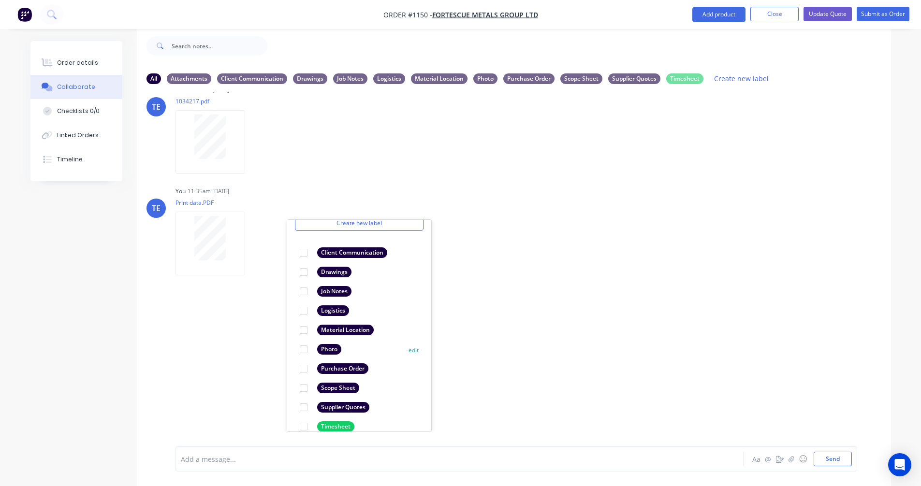
scroll to position [56, 0]
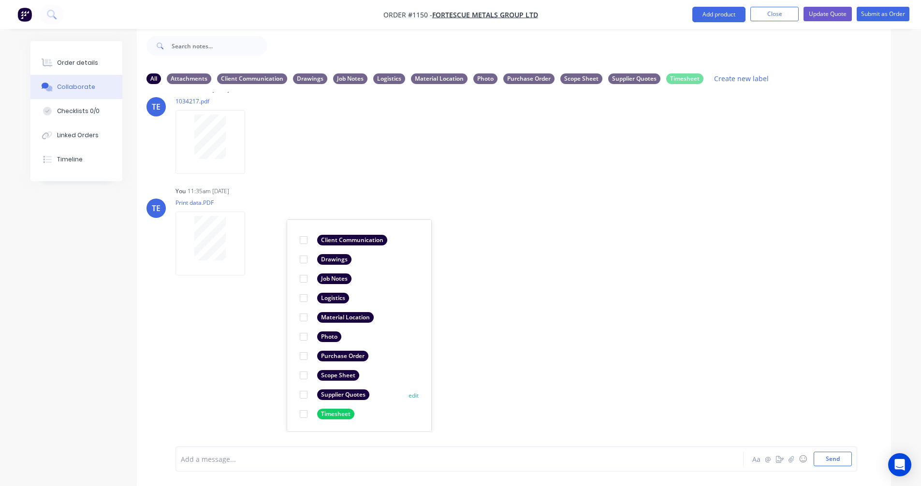
click at [341, 393] on div "Supplier Quotes" at bounding box center [343, 395] width 52 height 11
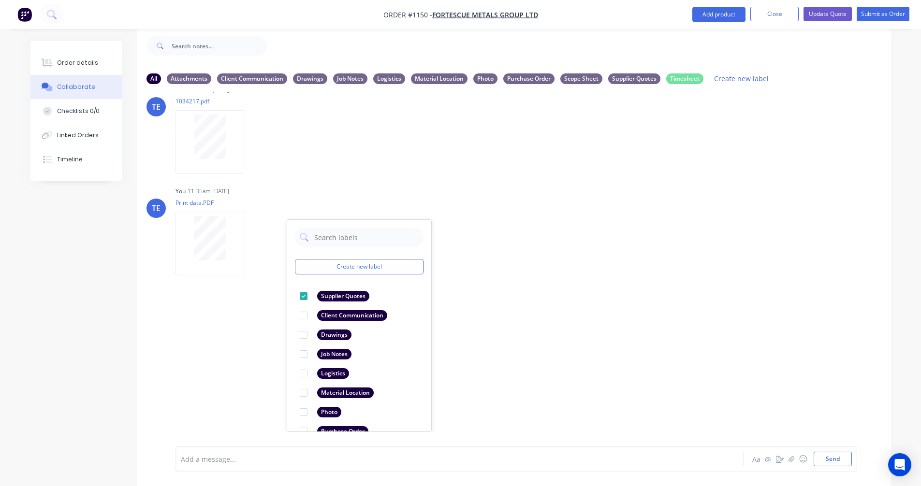
click at [591, 332] on div "LT [PERSON_NAME] 07:42am [DATE] Paint Coating Inspection Report.pdf Labels Down…" at bounding box center [514, 262] width 754 height 340
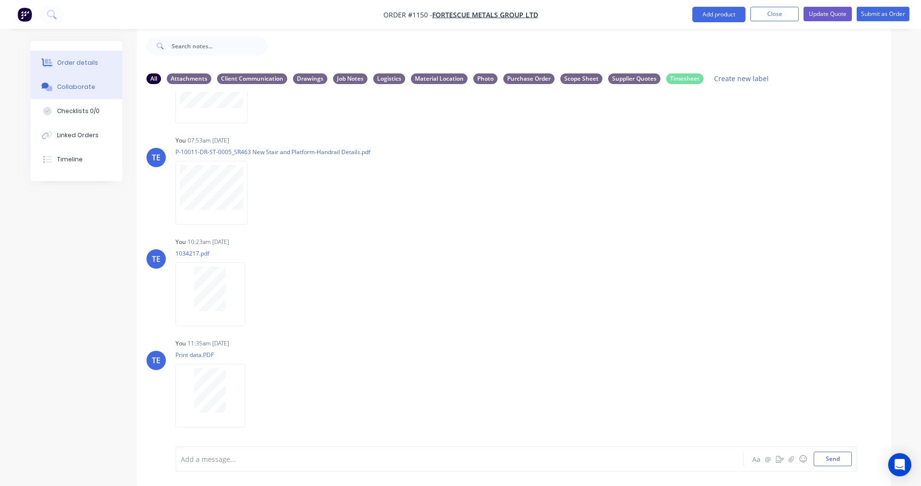
click at [72, 64] on div "Order details" at bounding box center [77, 62] width 41 height 9
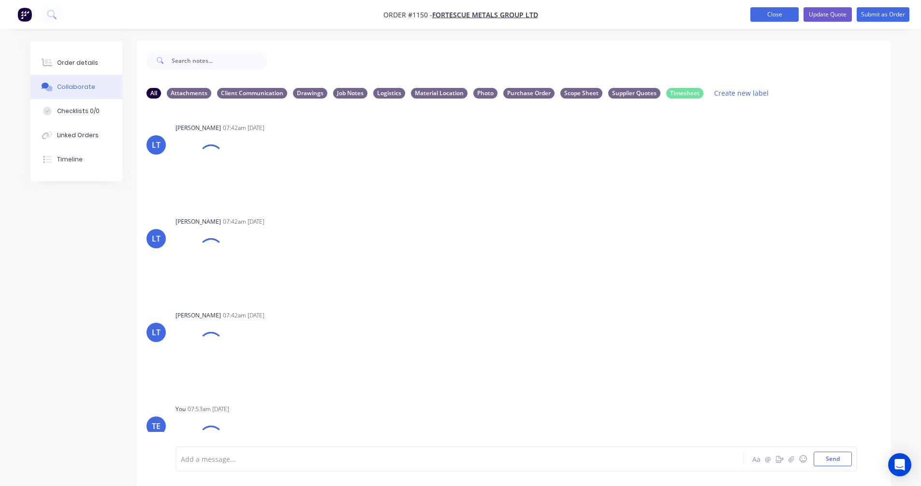
click at [764, 9] on button "Close" at bounding box center [774, 14] width 48 height 15
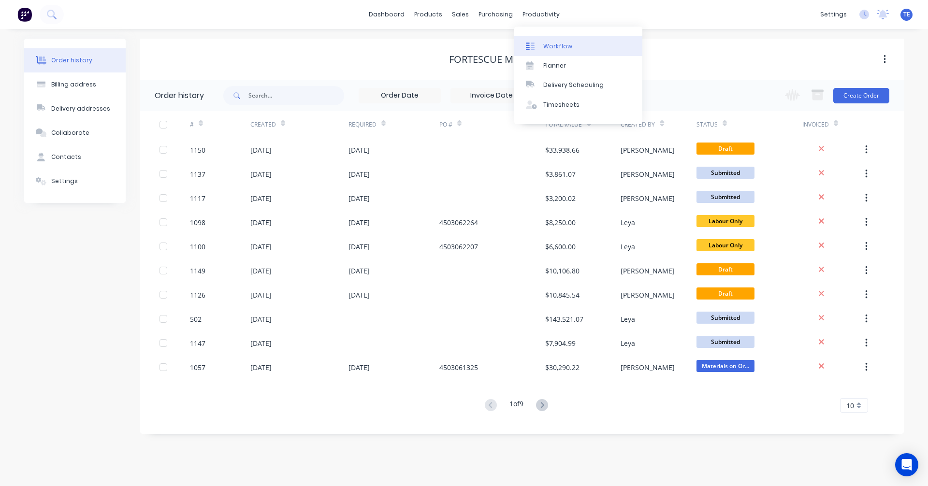
click at [538, 43] on div at bounding box center [533, 46] width 15 height 9
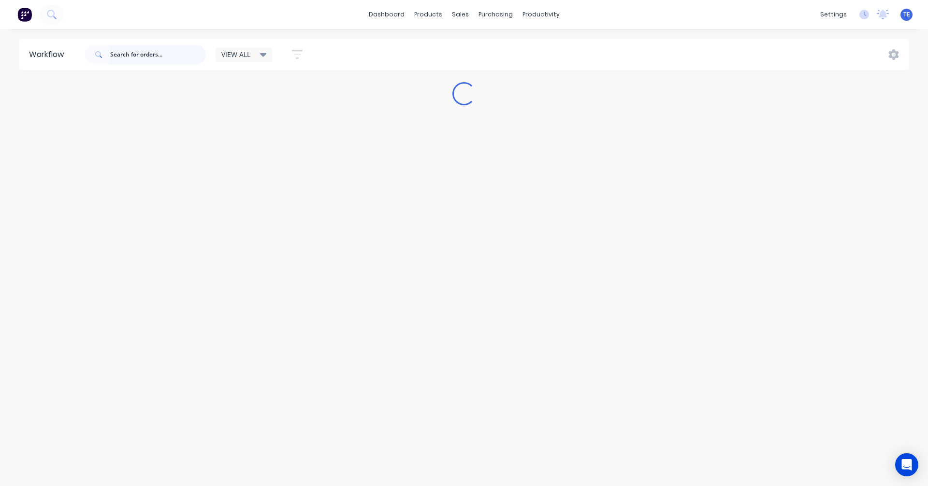
click at [136, 52] on input "text" at bounding box center [158, 54] width 96 height 19
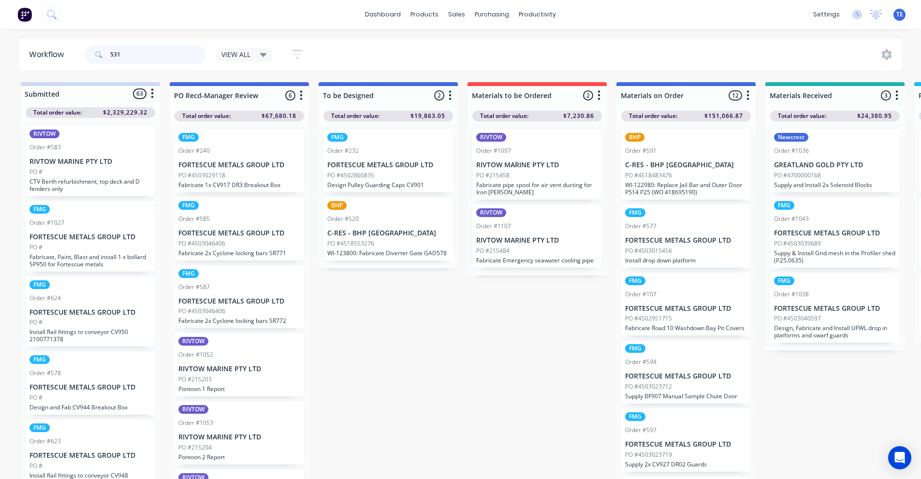
click at [145, 54] on input "531" at bounding box center [158, 54] width 96 height 19
type input "531"
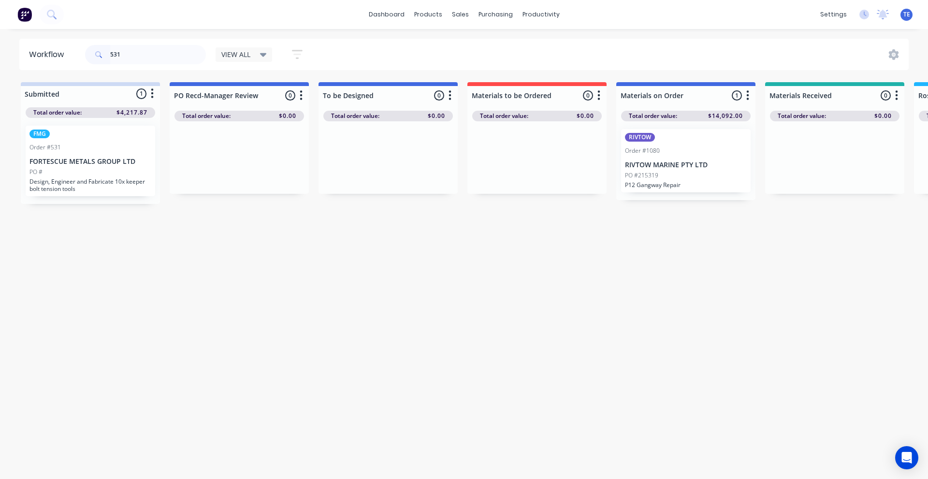
click at [115, 187] on p "Design, Engineer and Fabricate 10x keeper bolt tension tools" at bounding box center [90, 185] width 122 height 15
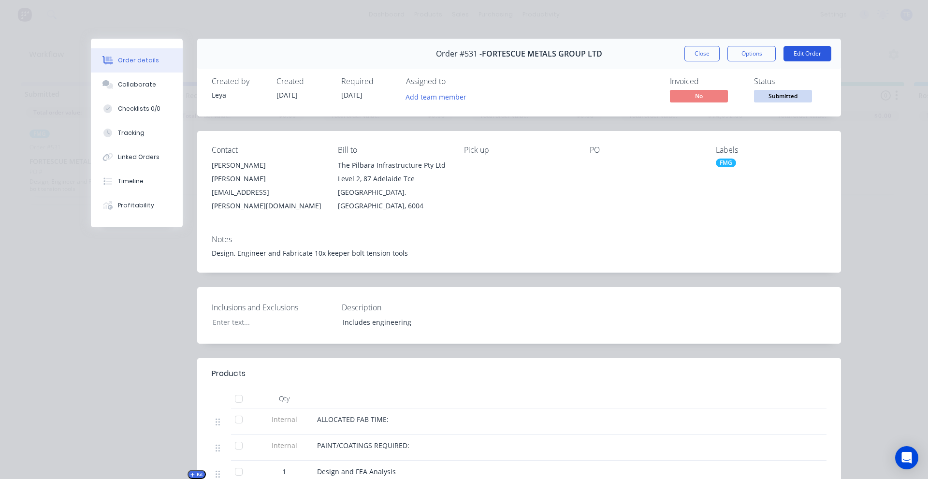
click at [792, 52] on button "Edit Order" at bounding box center [808, 53] width 48 height 15
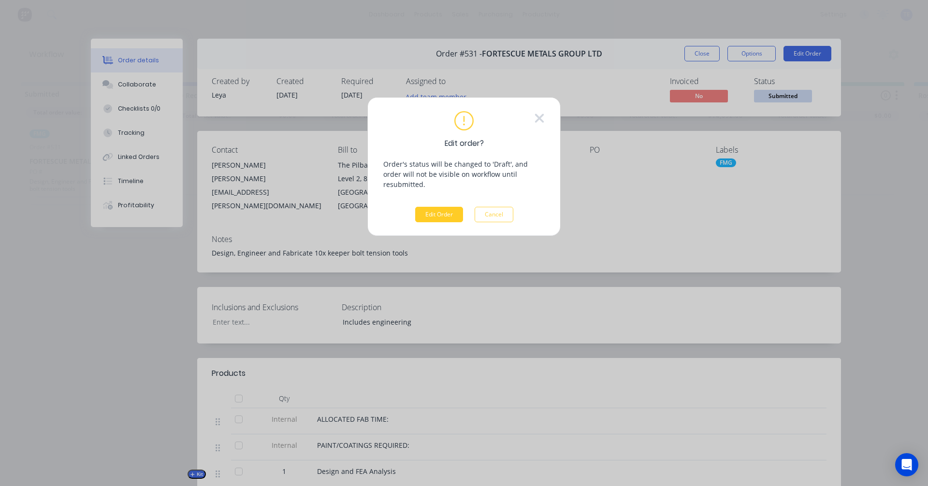
click at [450, 207] on button "Edit Order" at bounding box center [439, 214] width 48 height 15
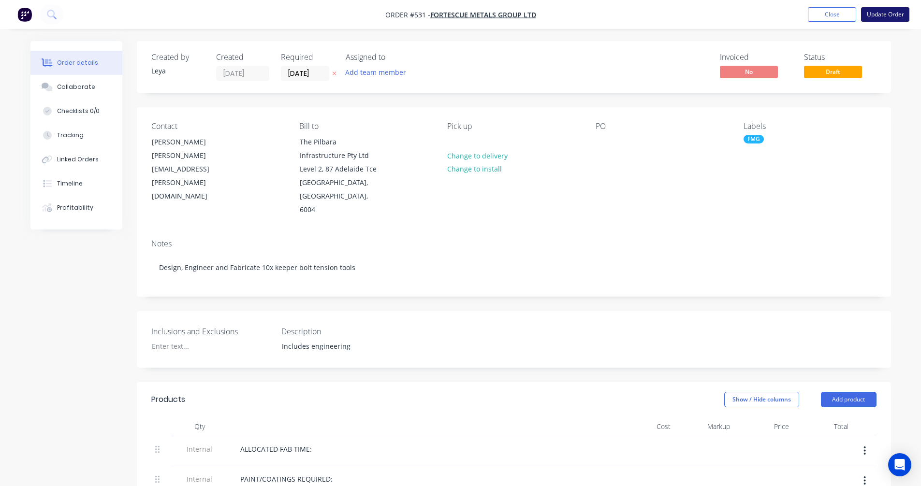
click at [874, 15] on button "Update Order" at bounding box center [885, 14] width 48 height 15
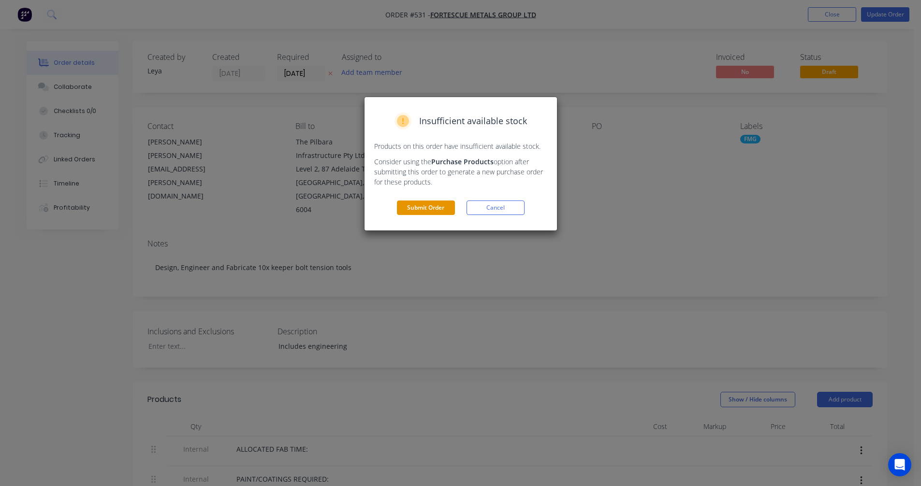
click at [427, 205] on button "Submit Order" at bounding box center [426, 208] width 58 height 15
